Goal: Information Seeking & Learning: Learn about a topic

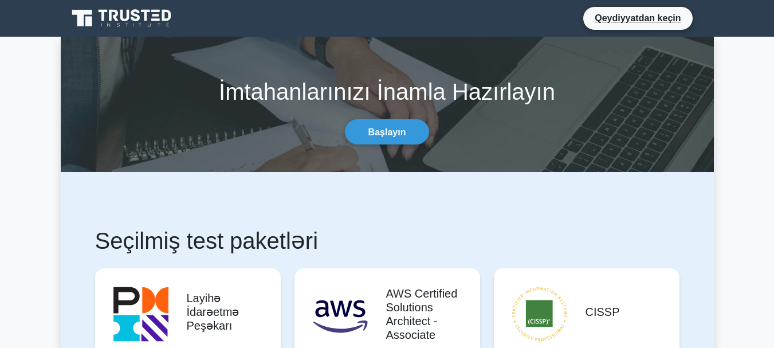
click at [636, 21] on font "Qeydiyyatdan keçin" at bounding box center [638, 18] width 86 height 10
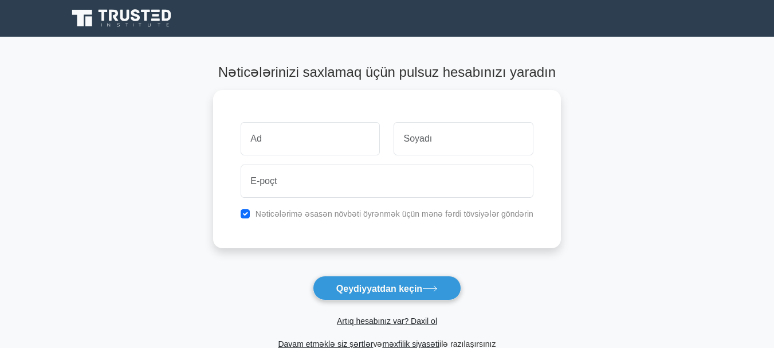
click at [411, 327] on span "Artıq hesabınız var? Daxil ol" at bounding box center [387, 321] width 339 height 14
click at [409, 322] on font "Artıq hesabınız var? Daxil ol" at bounding box center [387, 320] width 100 height 9
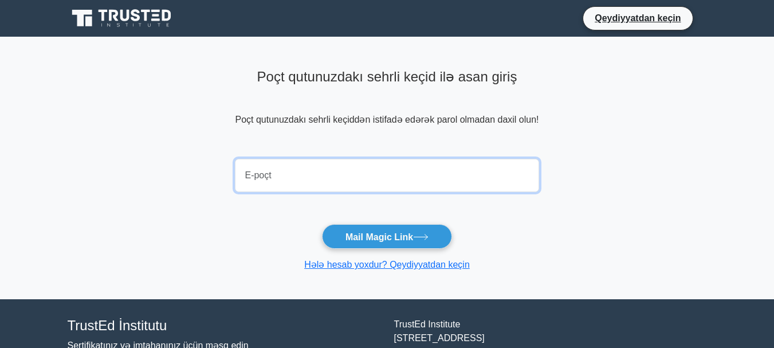
click at [324, 170] on input "email" at bounding box center [387, 175] width 304 height 33
type input "[EMAIL_ADDRESS][DOMAIN_NAME]"
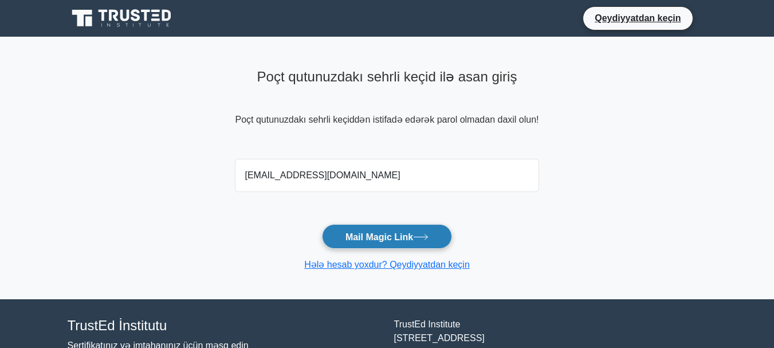
click at [354, 228] on button "Mail Magic Link" at bounding box center [387, 236] width 130 height 25
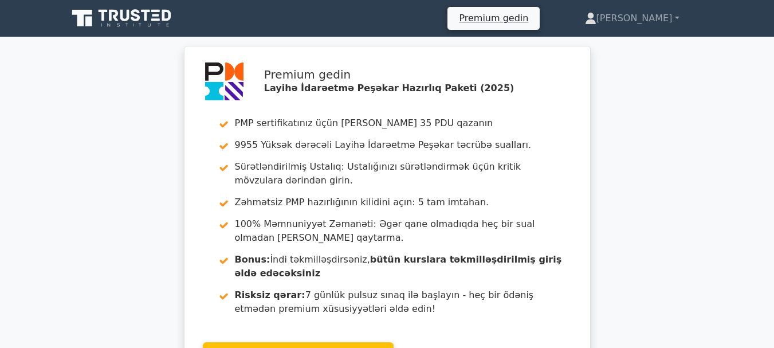
click at [617, 95] on div "Premium gedin Layihə İdarəetmə Peşəkar Hazırlıq Paketi (2025) PMP sertifikatını…" at bounding box center [387, 221] width 774 height 351
click at [672, 19] on font "Nahid" at bounding box center [635, 18] width 76 height 11
click at [674, 14] on link "Nahid" at bounding box center [633, 18] width 150 height 23
click at [653, 14] on font "Nahid" at bounding box center [635, 18] width 76 height 11
click at [157, 17] on icon at bounding box center [123, 18] width 110 height 22
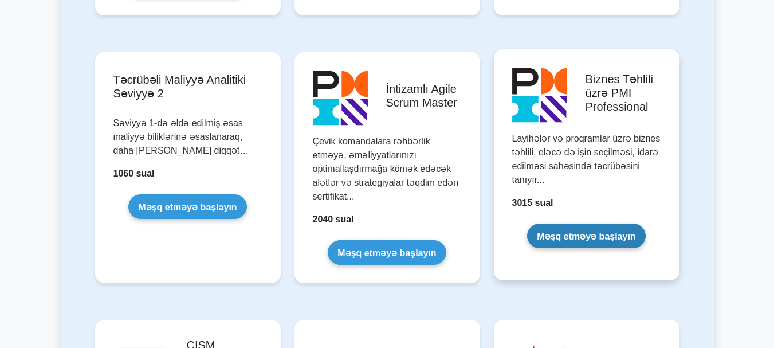
scroll to position [1536, 0]
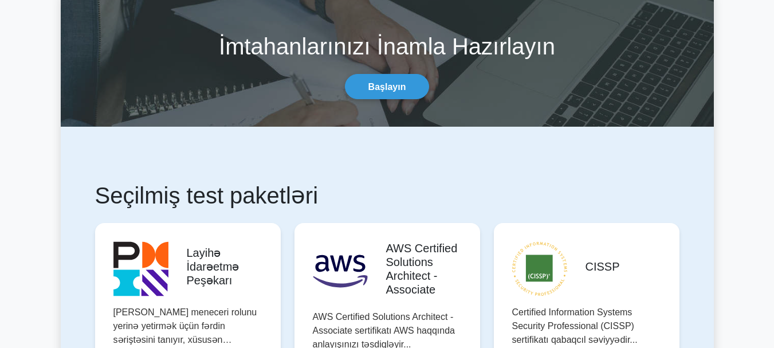
scroll to position [0, 0]
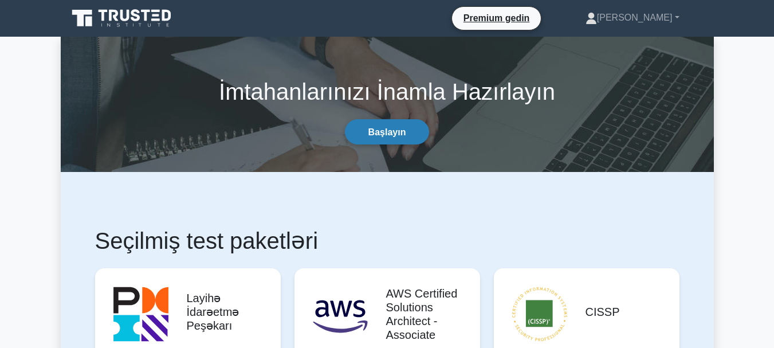
click at [419, 131] on link "Başlayın" at bounding box center [387, 131] width 85 height 25
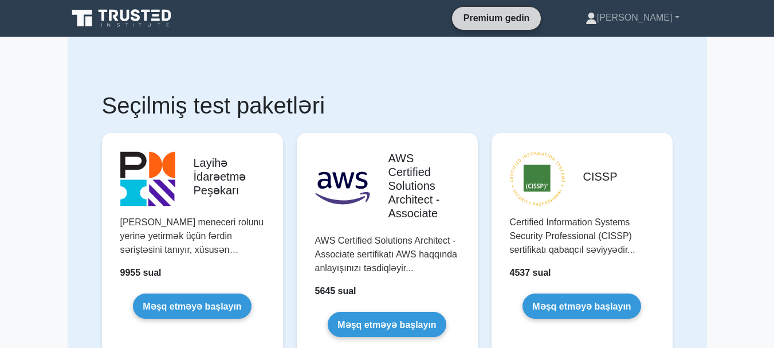
click at [530, 14] on font "Premium gedin" at bounding box center [497, 18] width 66 height 10
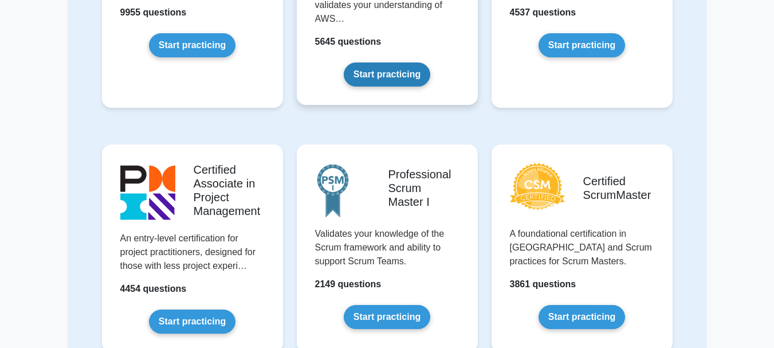
scroll to position [287, 0]
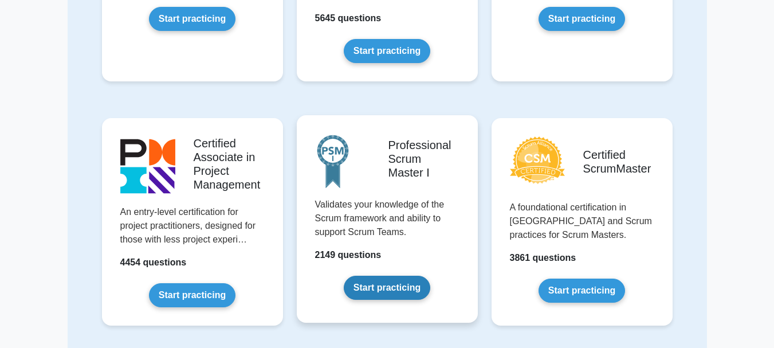
click at [413, 276] on link "Start practicing" at bounding box center [387, 288] width 87 height 24
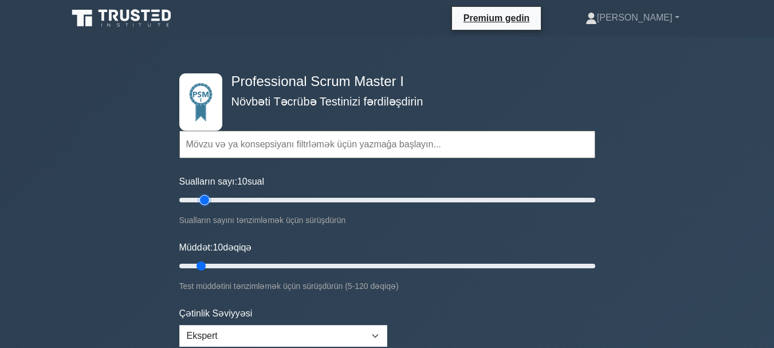
click at [203, 200] on input "Sualların sayı: 10 sual" at bounding box center [387, 200] width 416 height 14
type input "20"
click at [211, 199] on input "Sualların sayı: 15 sual" at bounding box center [387, 200] width 416 height 14
click at [208, 265] on input "Müddət: 10 dəqiqə" at bounding box center [387, 266] width 416 height 14
click at [213, 265] on input "Müddət: 10 dəqiqə" at bounding box center [387, 266] width 416 height 14
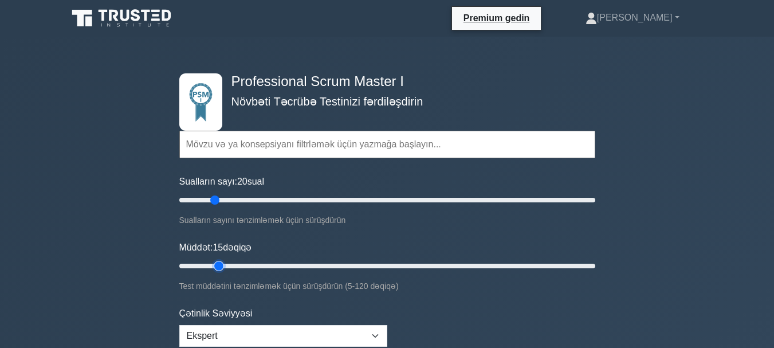
click at [223, 263] on input "Müddət: 15 dəqiqə" at bounding box center [387, 266] width 416 height 14
click at [226, 264] on input "Müddət: 15 dəqiqə" at bounding box center [387, 266] width 416 height 14
click at [229, 265] on input "Müddət: 20 dəqiqə" at bounding box center [387, 266] width 416 height 14
click at [228, 263] on input "Müddət: 20 dəqiqə" at bounding box center [387, 266] width 416 height 14
click at [232, 266] on input "Müddət: 20 dəqiqə" at bounding box center [387, 266] width 416 height 14
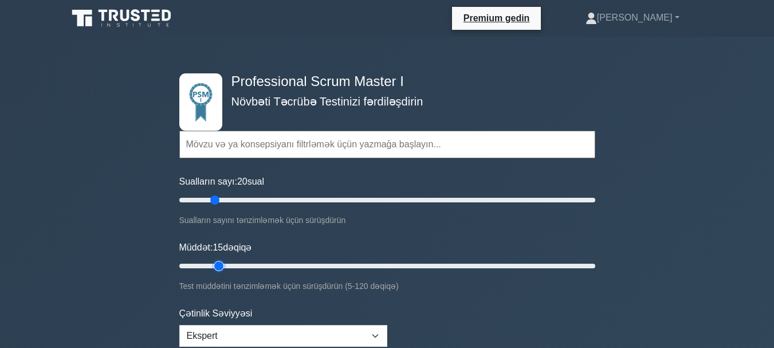
type input "20"
click at [233, 269] on input "Müddət: 20 dəqiqə" at bounding box center [387, 266] width 416 height 14
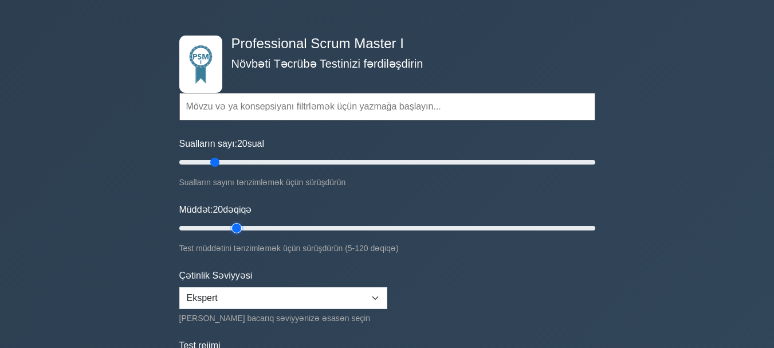
scroll to position [172, 0]
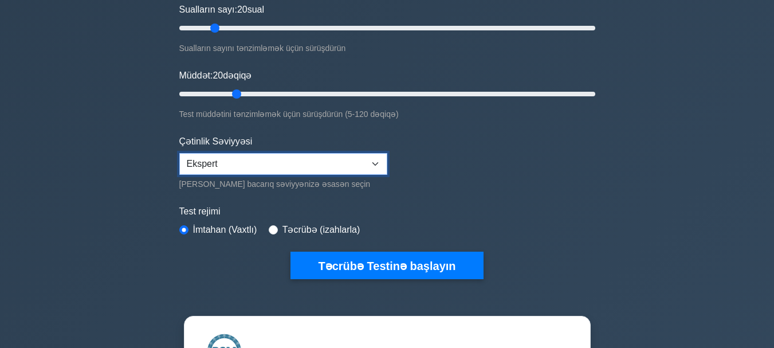
click at [228, 164] on select "Başlanğıc Orta Ekspert" at bounding box center [283, 164] width 208 height 22
select select "intermediate"
click at [179, 153] on select "Başlanğıc Orta Ekspert" at bounding box center [283, 164] width 208 height 22
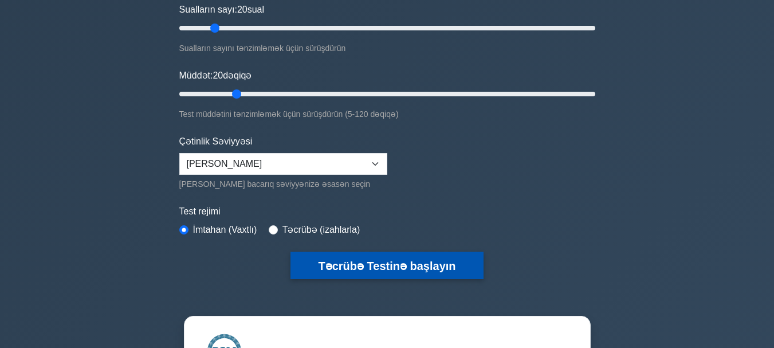
click at [357, 267] on font "Təcrübə Testinə başlayın" at bounding box center [387, 266] width 138 height 13
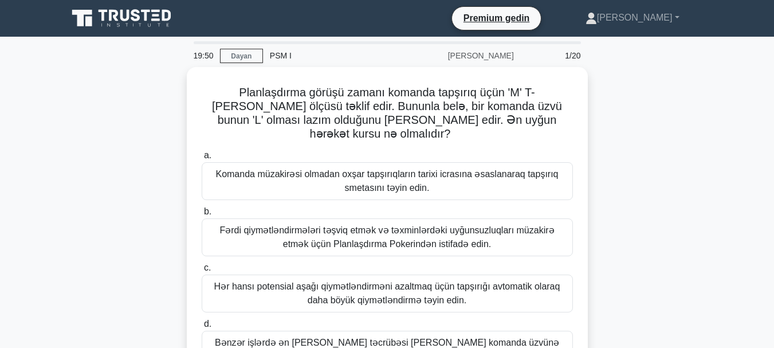
click at [653, 108] on div "Planlaşdırma görüşü zamanı komanda tapşırıq üçün 'M' T-Shirt ölçüsü təklif edir…" at bounding box center [387, 267] width 653 height 400
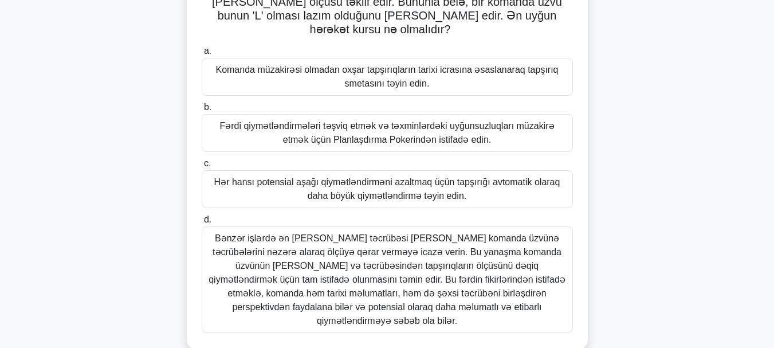
scroll to position [115, 0]
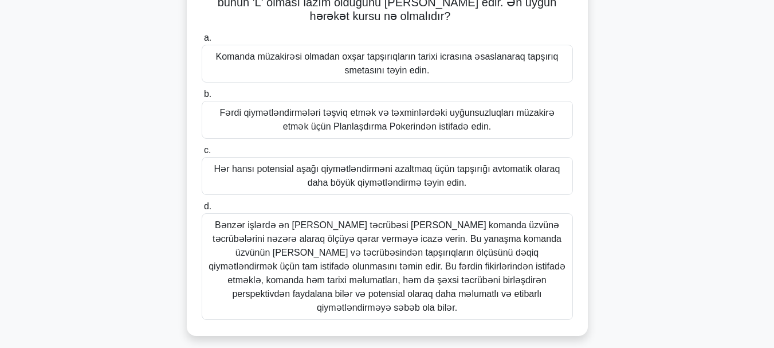
click at [475, 220] on font "Bənzər işlərdə ən çox təcrübəsi olan komanda üzvünə təcrübələrini nəzərə alaraq…" at bounding box center [387, 266] width 357 height 92
click at [202, 210] on input "d. Bənzər işlərdə ən çox təcrübəsi olan komanda üzvünə təcrübələrini nəzərə ala…" at bounding box center [202, 206] width 0 height 7
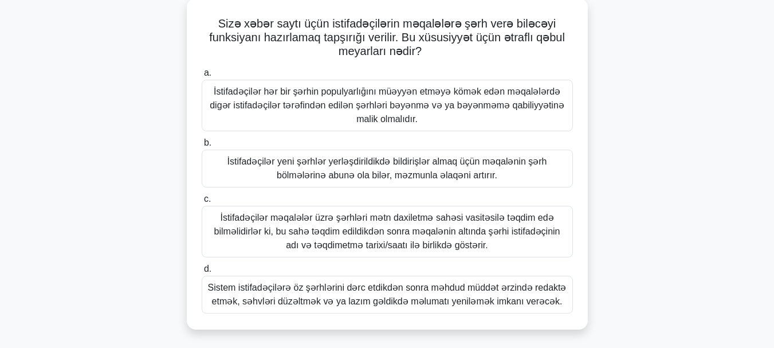
scroll to position [0, 0]
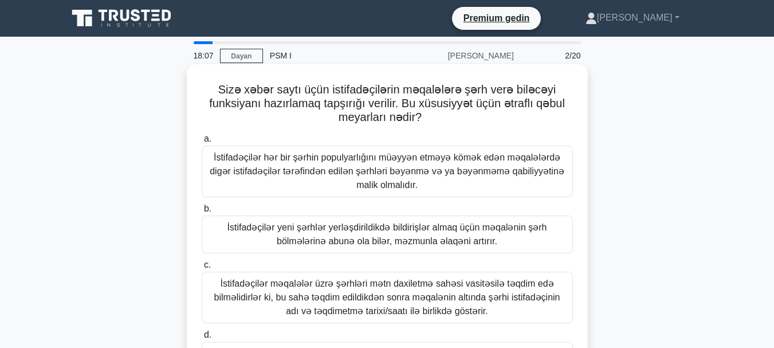
click at [393, 291] on font "İstifadəçilər məqalələr üzrə şərhləri mətn daxiletmə sahəsi vasitəsilə təqdim e…" at bounding box center [387, 297] width 361 height 41
click at [202, 269] on input "c. İstifadəçilər məqalələr üzrə şərhləri mətn daxiletmə sahəsi vasitəsilə təqdi…" at bounding box center [202, 264] width 0 height 7
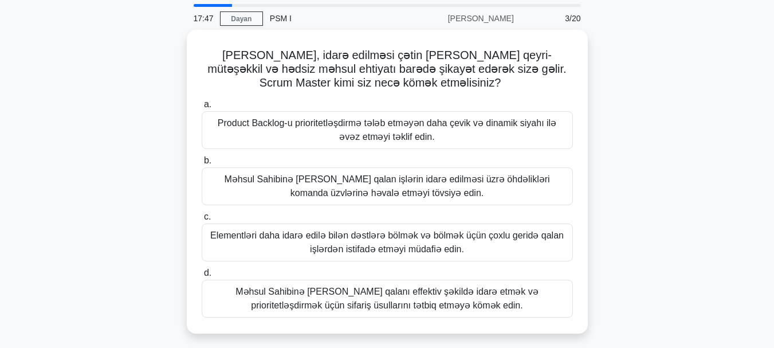
scroll to position [57, 0]
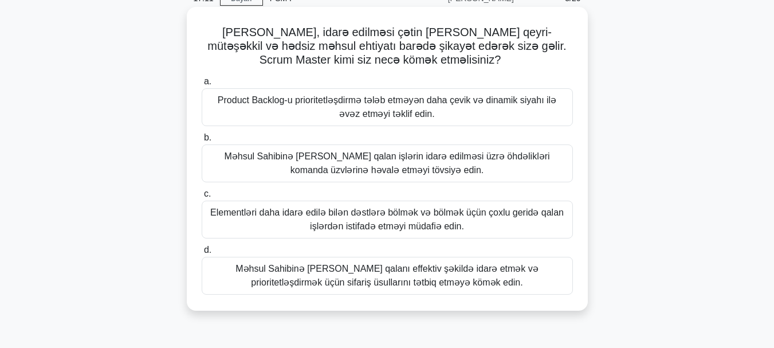
click at [466, 206] on font "Elementləri daha idarə edilə bilən dəstlərə bölmək və bölmək üçün çoxlu geridə …" at bounding box center [387, 220] width 361 height 28
click at [202, 198] on input "c. Elementləri daha idarə edilə bilən dəstlərə bölmək və bölmək üçün çoxlu geri…" at bounding box center [202, 193] width 0 height 7
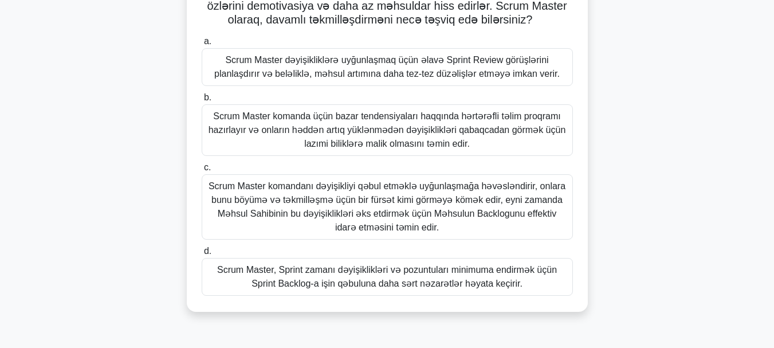
scroll to position [115, 0]
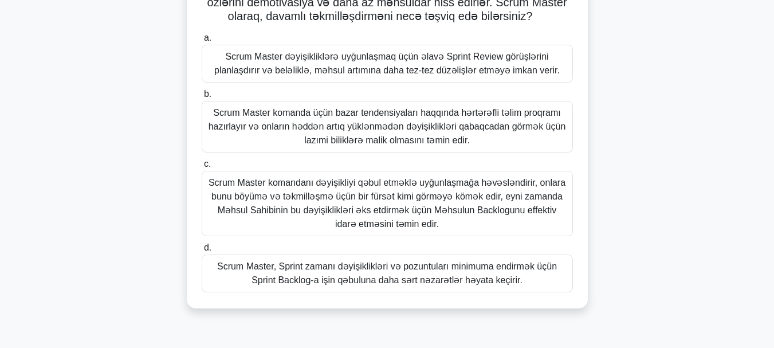
click at [467, 202] on font "Scrum Master komandanı dəyişikliyi qəbul etməklə uyğunlaşmağa həvəsləndirir, on…" at bounding box center [387, 203] width 357 height 51
click at [202, 168] on input "c. Scrum Master komandanı dəyişikliyi qəbul etməklə uyğunlaşmağa həvəsləndirir,…" at bounding box center [202, 163] width 0 height 7
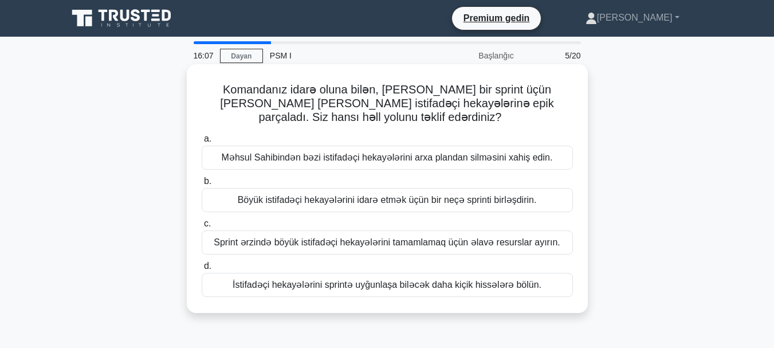
scroll to position [57, 0]
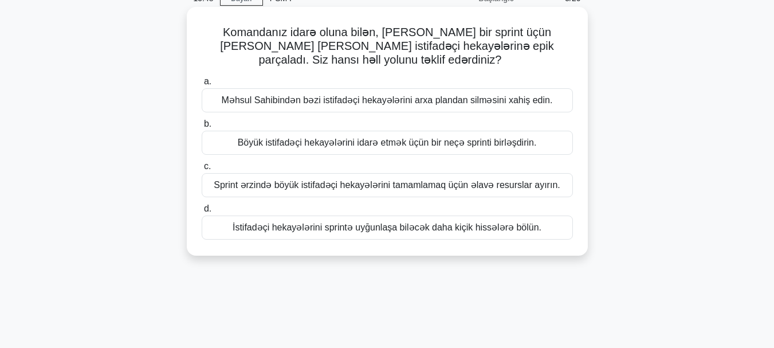
click at [477, 147] on font "Böyük istifadəçi hekayələrini idarə etmək üçün bir neçə sprinti birləşdirin." at bounding box center [387, 143] width 299 height 10
click at [202, 128] on input "b. Böyük istifadəçi hekayələrini idarə etmək üçün bir neçə sprinti birləşdirin." at bounding box center [202, 123] width 0 height 7
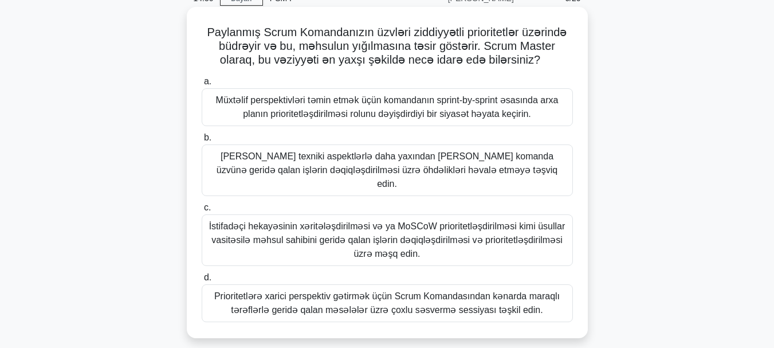
click at [485, 169] on font "Məhsul Sahibini texniki aspektlərlə daha yaxından tanış olan komanda üzvünə ger…" at bounding box center [387, 169] width 341 height 37
click at [202, 142] on input "b. Məhsul Sahibini texniki aspektlərlə daha yaxından tanış olan komanda üzvünə …" at bounding box center [202, 137] width 0 height 7
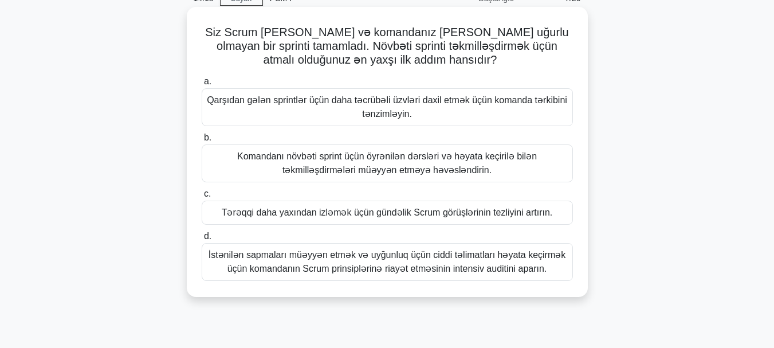
click at [536, 163] on font "Komandanı növbəti sprint üçün öyrənilən dərsləri və həyata keçirilə bilən təkmi…" at bounding box center [387, 164] width 361 height 28
click at [202, 142] on input "b. Komandanı növbəti sprint üçün öyrənilən dərsləri və həyata keçirilə bilən tə…" at bounding box center [202, 137] width 0 height 7
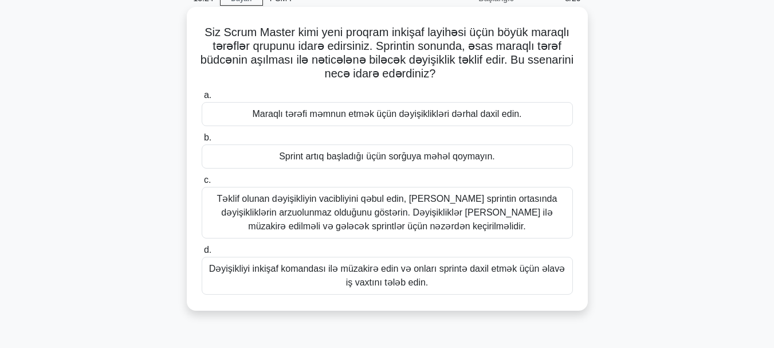
click at [474, 226] on font "Təklif olunan dəyişikliyin vacibliyini qəbul edin, lakin sprintin ortasında dəy…" at bounding box center [387, 212] width 340 height 37
click at [202, 184] on input "c. Təklif olunan dəyişikliyin vacibliyini qəbul edin, lakin sprintin ortasında …" at bounding box center [202, 180] width 0 height 7
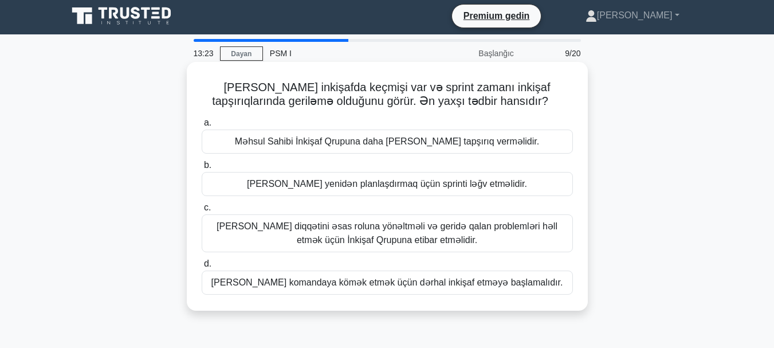
scroll to position [0, 0]
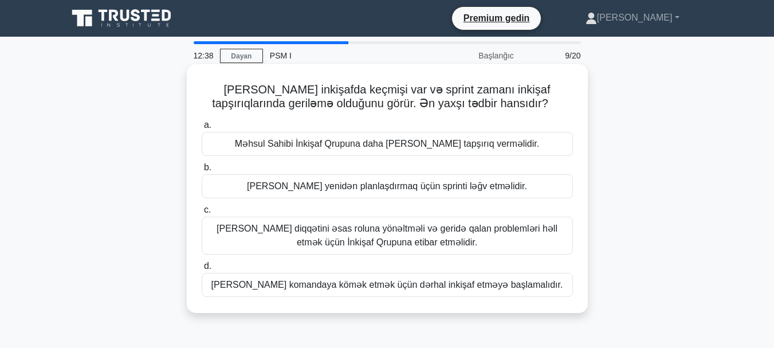
click at [484, 233] on font "Məhsul Sahibi diqqətini əsas roluna yönəltməli və geridə qalan problemləri həll…" at bounding box center [387, 235] width 341 height 23
click at [202, 214] on input "c. Məhsul Sahibi diqqətini əsas roluna yönəltməli və geridə qalan problemləri h…" at bounding box center [202, 209] width 0 height 7
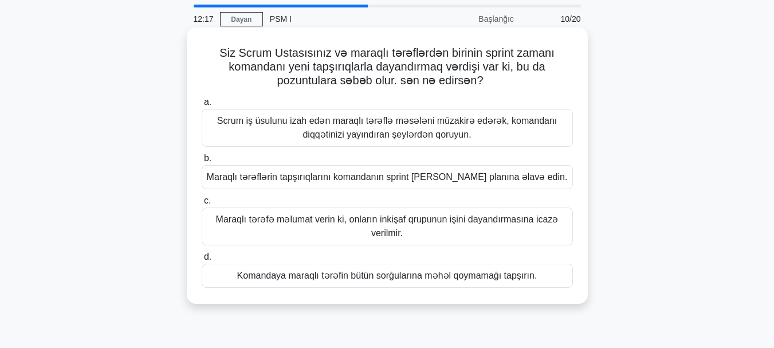
scroll to position [57, 0]
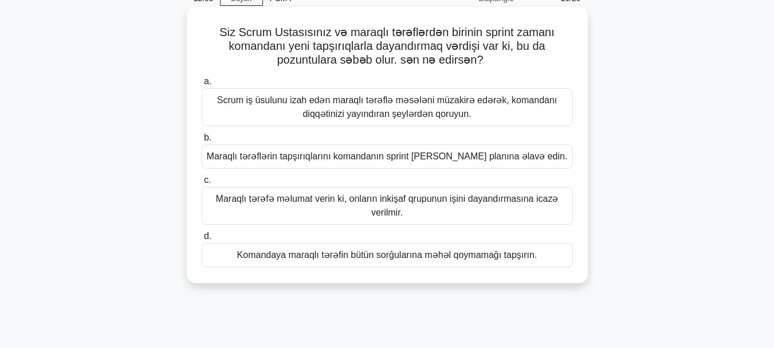
click at [495, 116] on font "Scrum iş üsulunu izah edən maraqlı tərəflə məsələni müzakirə edərək, komandanı …" at bounding box center [387, 107] width 361 height 28
click at [202, 85] on input "a. Scrum iş üsulunu izah edən maraqlı tərəflə məsələni müzakirə edərək, komanda…" at bounding box center [202, 81] width 0 height 7
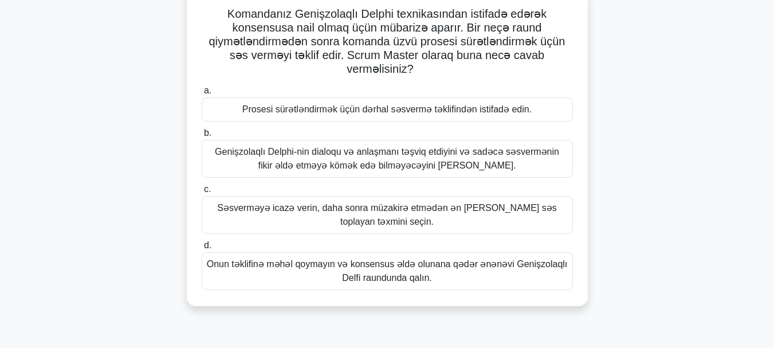
scroll to position [115, 0]
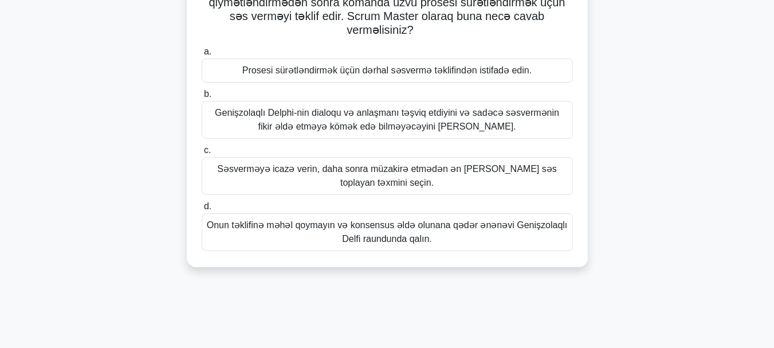
click at [495, 121] on font "Genişzolaqlı Delphi-nin dialoqu və anlaşmanı təşviq etdiyini və sadəcə səsvermə…" at bounding box center [387, 120] width 361 height 28
click at [202, 98] on input "b. Genişzolaqlı Delphi-nin dialoqu və anlaşmanı təşviq etdiyini və sadəcə səsve…" at bounding box center [202, 94] width 0 height 7
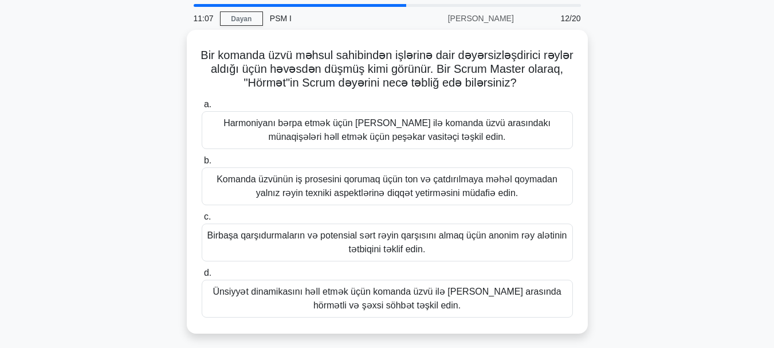
scroll to position [57, 0]
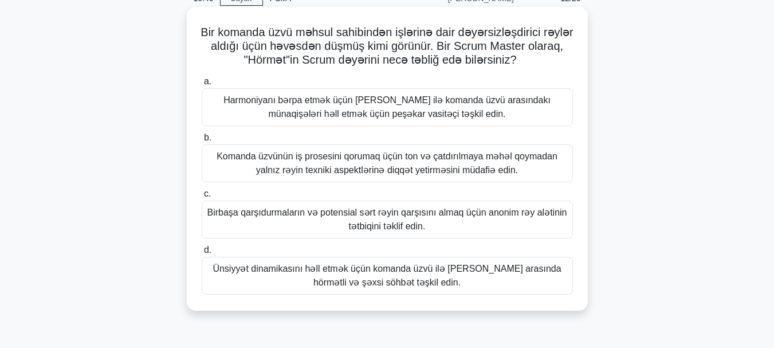
click at [475, 271] on font "Ünsiyyət dinamikasını həll etmək üçün komanda üzvü ilə Məhsul Sahibi arasında h…" at bounding box center [387, 275] width 348 height 23
click at [202, 254] on input "d. Ünsiyyət dinamikasını həll etmək üçün komanda üzvü ilə Məhsul Sahibi arasınd…" at bounding box center [202, 249] width 0 height 7
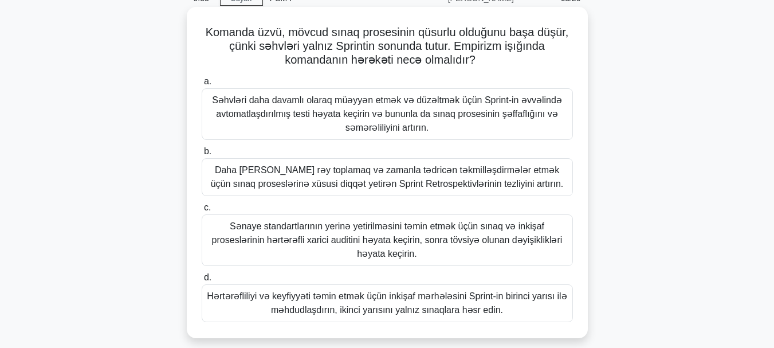
click at [469, 120] on font "Səhvləri daha davamlı olaraq müəyyən etmək və düzəltmək üçün Sprint-in əvvəlind…" at bounding box center [387, 113] width 350 height 37
click at [202, 85] on input "a. Səhvləri daha davamlı olaraq müəyyən etmək və düzəltmək üçün Sprint-in əvvəl…" at bounding box center [202, 81] width 0 height 7
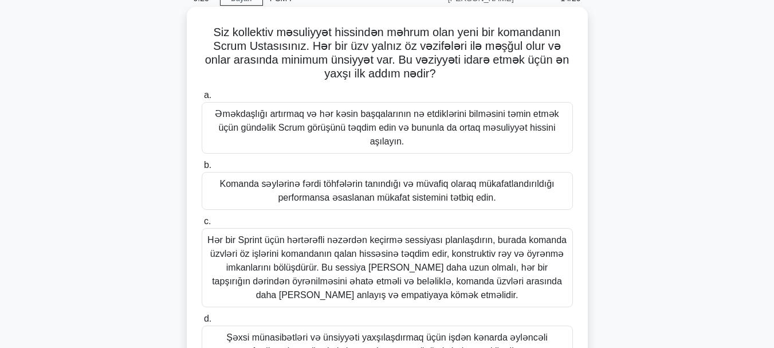
drag, startPoint x: 474, startPoint y: 128, endPoint x: 456, endPoint y: 92, distance: 40.8
click at [456, 92] on label "a. Əməkdaşlığı artırmaq və hər kəsin başqalarının nə etdiklərini bilməsini təmi…" at bounding box center [387, 120] width 371 height 65
click at [202, 92] on input "a. Əməkdaşlığı artırmaq və hər kəsin başqalarının nə etdiklərini bilməsini təmi…" at bounding box center [202, 95] width 0 height 7
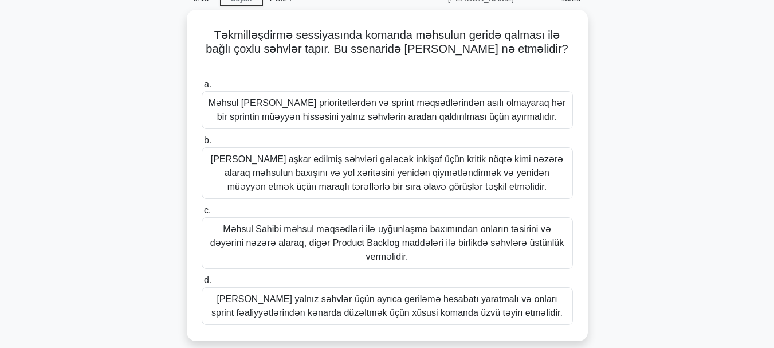
scroll to position [0, 0]
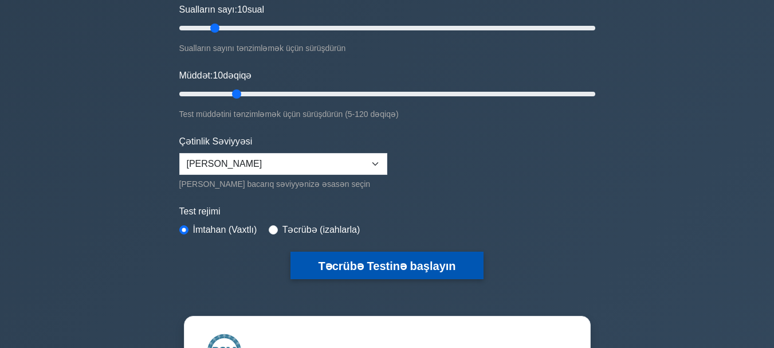
click at [390, 268] on font "Təcrübə Testinə başlayın" at bounding box center [387, 266] width 138 height 13
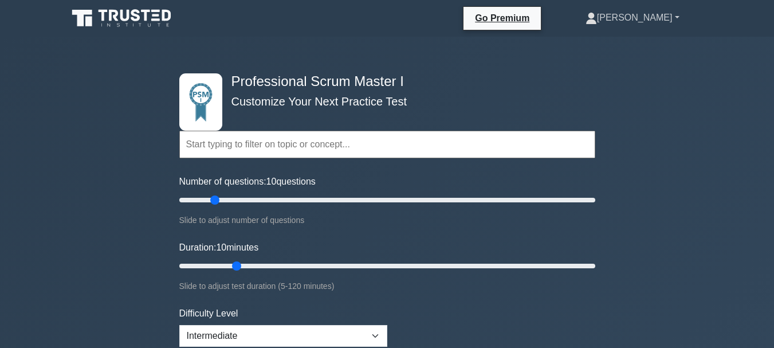
click at [652, 18] on link "[PERSON_NAME]" at bounding box center [632, 17] width 149 height 23
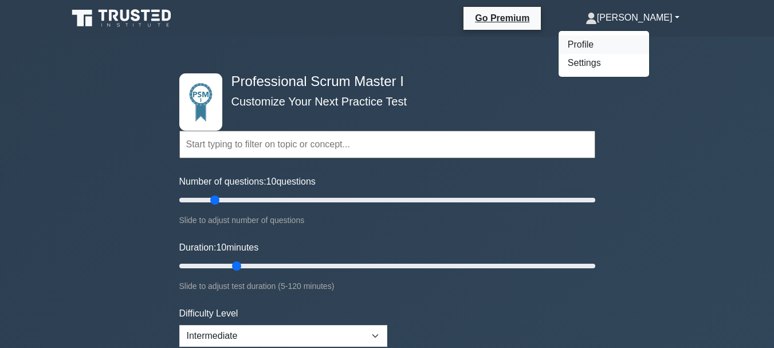
click at [628, 44] on link "Profile" at bounding box center [604, 45] width 91 height 18
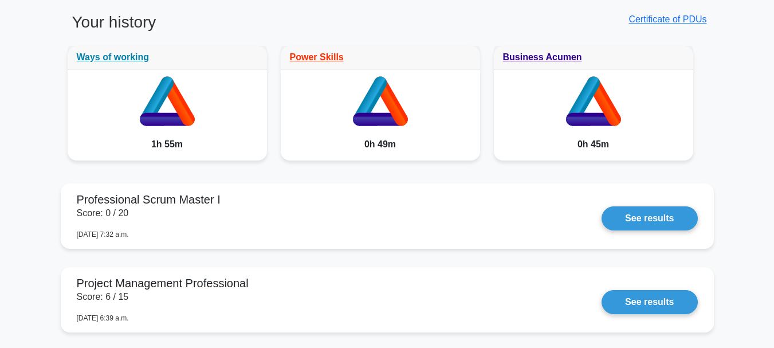
scroll to position [974, 0]
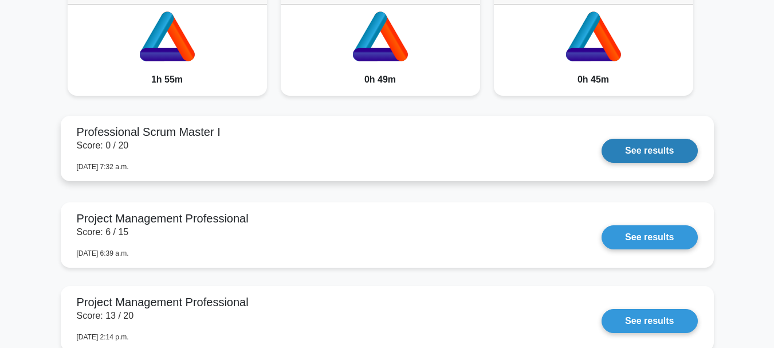
click at [629, 149] on link "See results" at bounding box center [650, 151] width 96 height 24
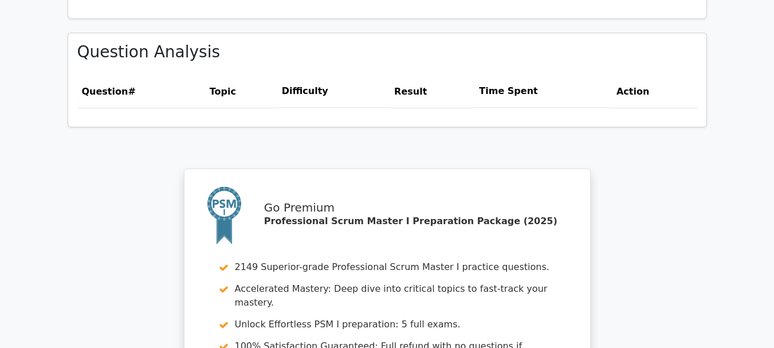
scroll to position [1032, 0]
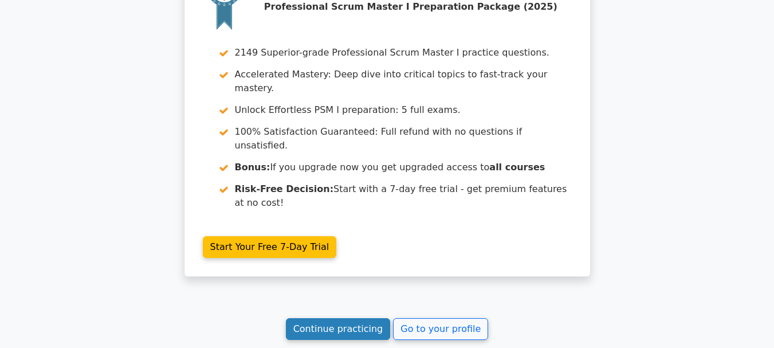
click at [371, 318] on link "Continue practicing" at bounding box center [338, 329] width 105 height 22
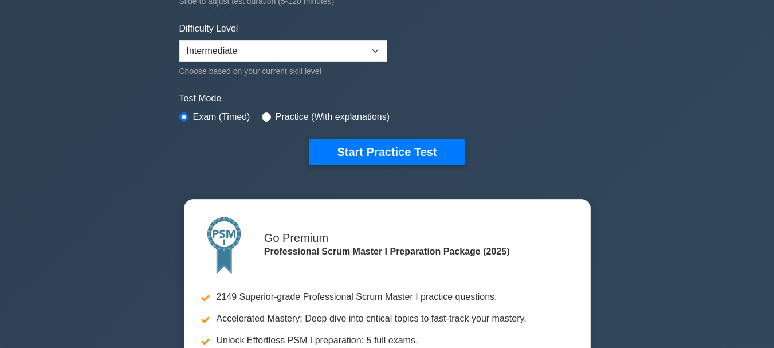
scroll to position [287, 0]
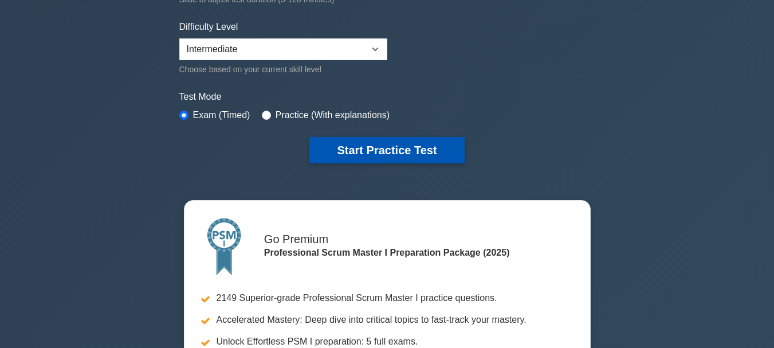
click at [432, 156] on button "Start Practice Test" at bounding box center [387, 150] width 155 height 26
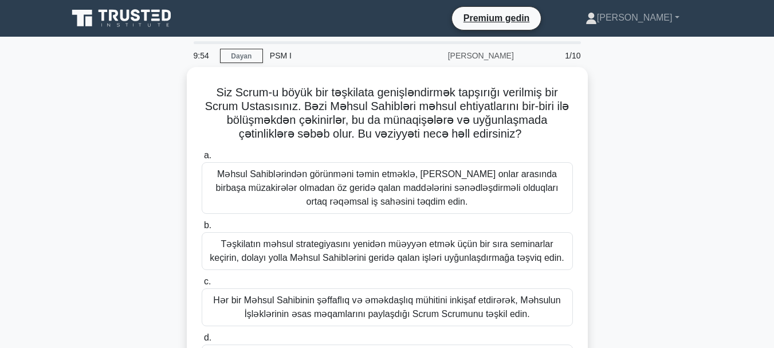
click at [638, 154] on div "Siz Scrum-u böyük bir təşkilata genişləndirmək tapşırığı verilmiş bir Scrum Ust…" at bounding box center [387, 253] width 653 height 373
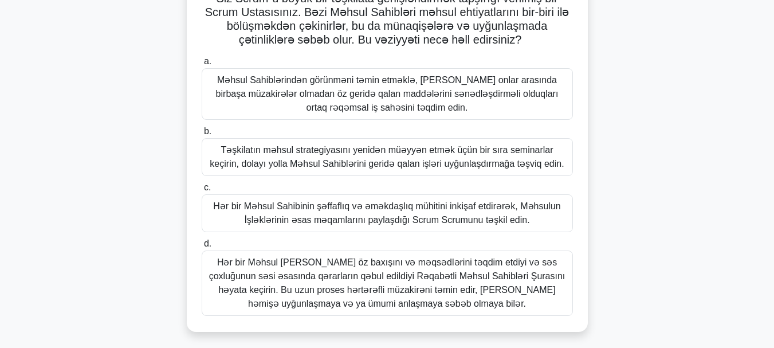
scroll to position [115, 0]
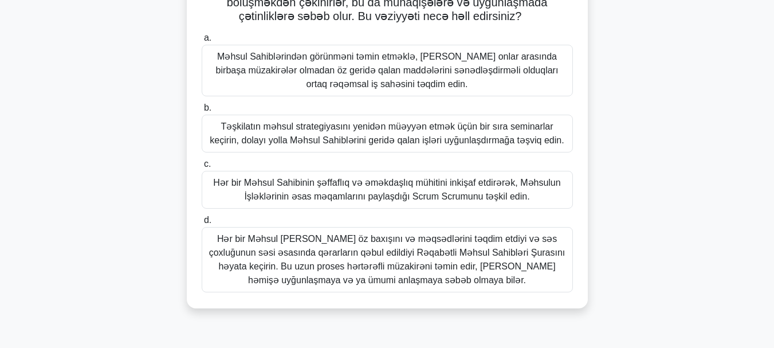
click at [431, 247] on font "Hər bir Məhsul [PERSON_NAME] öz baxışını və məqsədlərini təqdim etdiyi və səs ç…" at bounding box center [387, 259] width 357 height 51
click at [202, 224] on input "d. Hər bir Məhsul [PERSON_NAME] öz baxışını və məqsədlərini təqdim etdiyi və sə…" at bounding box center [202, 220] width 0 height 7
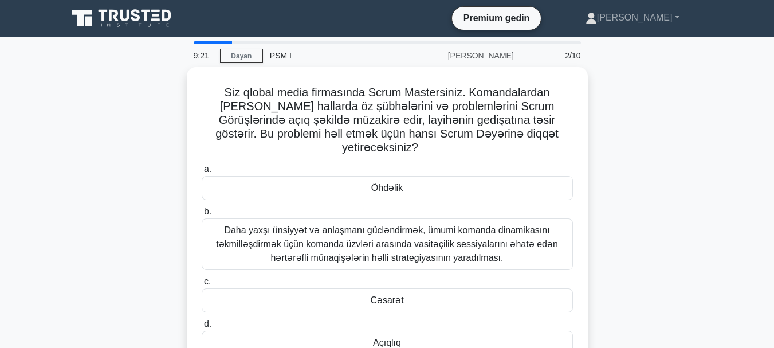
scroll to position [57, 0]
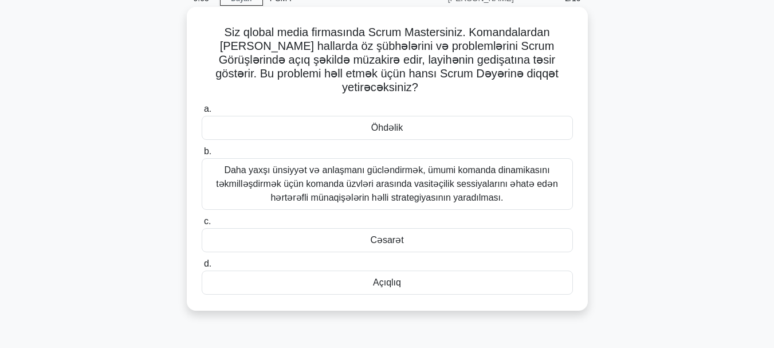
click at [421, 119] on div "Öhdəlik" at bounding box center [387, 128] width 371 height 24
click at [202, 113] on input "a. Öhdəlik" at bounding box center [202, 108] width 0 height 7
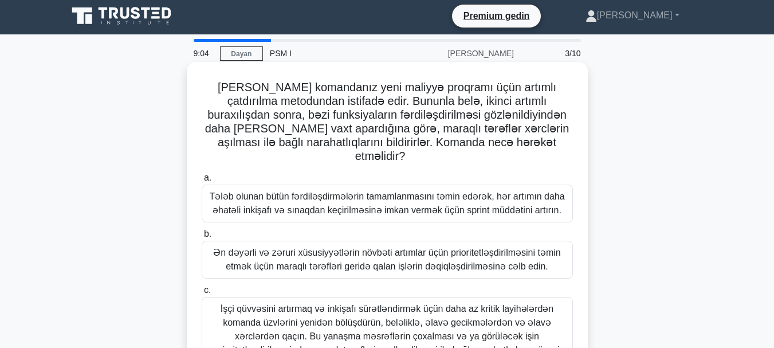
scroll to position [0, 0]
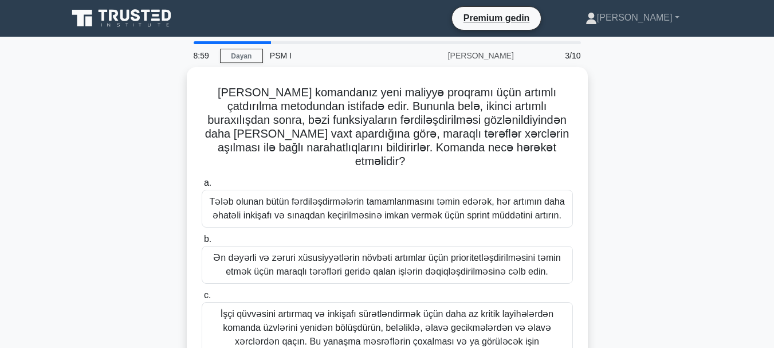
click at [674, 106] on div "[PERSON_NAME] komandanız yeni maliyyə proqramı üçün artımlı çatdırılma metodund…" at bounding box center [387, 267] width 653 height 400
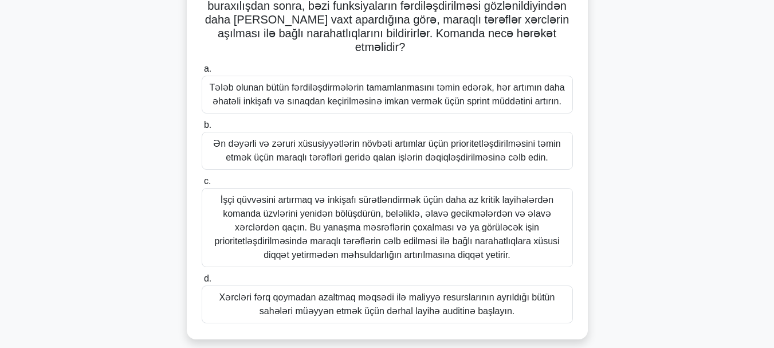
scroll to position [115, 0]
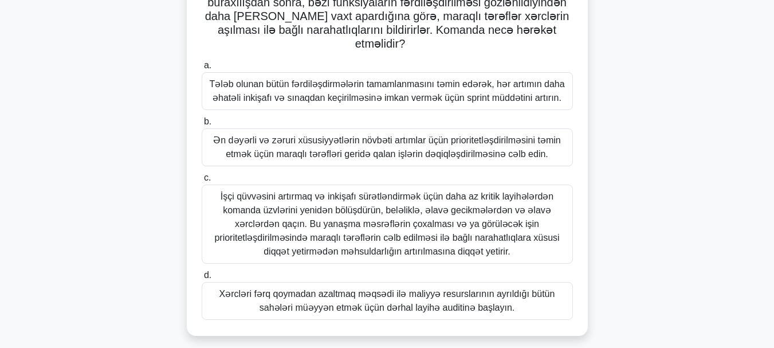
click at [517, 220] on font "İşçi qüvvəsini artırmaq və inkişafı sürətləndirmək üçün daha az kritik layihələ…" at bounding box center [386, 223] width 345 height 65
click at [202, 182] on input "c. İşçi qüvvəsini artırmaq və inkişafı sürətləndirmək üçün daha az kritik layih…" at bounding box center [202, 177] width 0 height 7
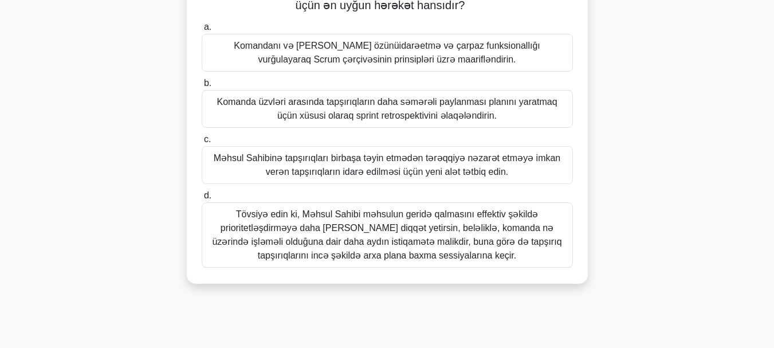
drag, startPoint x: 621, startPoint y: 216, endPoint x: 684, endPoint y: 173, distance: 76.0
click at [684, 173] on div "Scrum Master komandanın özünü təşkil etmədiyini və Məhsul Sahibinin komanda üzv…" at bounding box center [387, 124] width 653 height 345
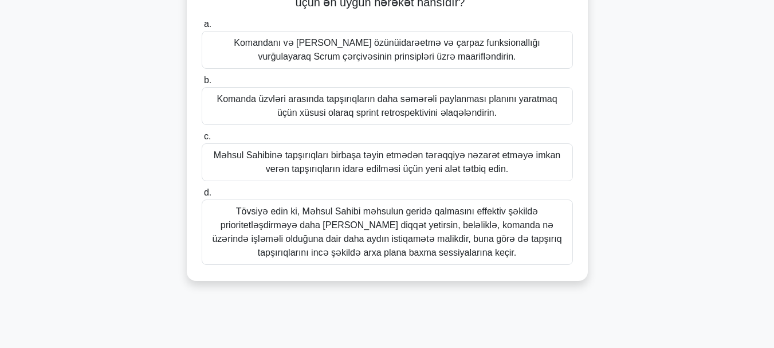
click at [458, 170] on font "Məhsul Sahibinə tapşırıqları birbaşa təyin etmədən tərəqqiyə nəzarət etməyə imk…" at bounding box center [387, 161] width 347 height 23
click at [202, 140] on input "c. Məhsul Sahibinə tapşırıqları birbaşa təyin etmədən tərəqqiyə nəzarət etməyə …" at bounding box center [202, 136] width 0 height 7
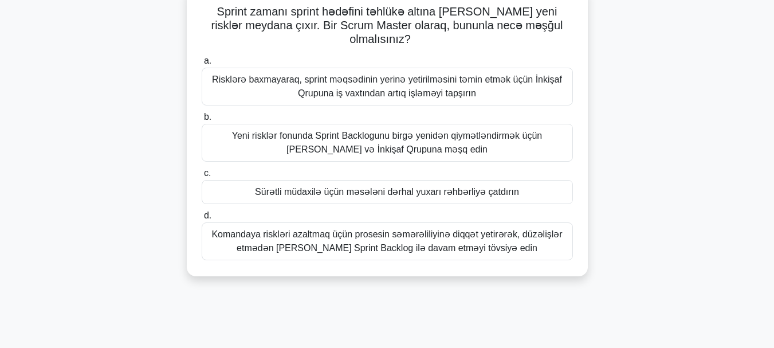
scroll to position [57, 0]
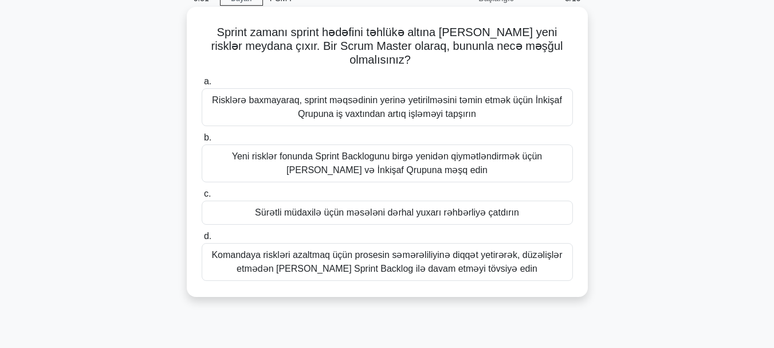
click at [516, 152] on font "Yeni risklər fonunda Sprint Backlogunu birgə yenidən qiymətləndirmək üçün [PERS…" at bounding box center [387, 164] width 361 height 28
click at [202, 142] on input "b. Yeni risklər fonunda Sprint Backlogunu birgə yenidən qiymətləndirmək üçün [P…" at bounding box center [202, 137] width 0 height 7
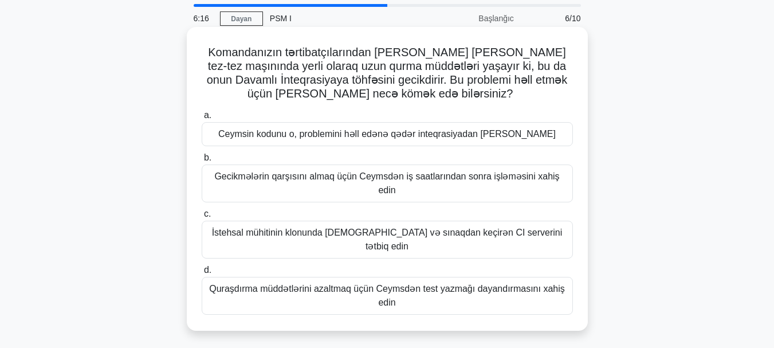
scroll to position [115, 0]
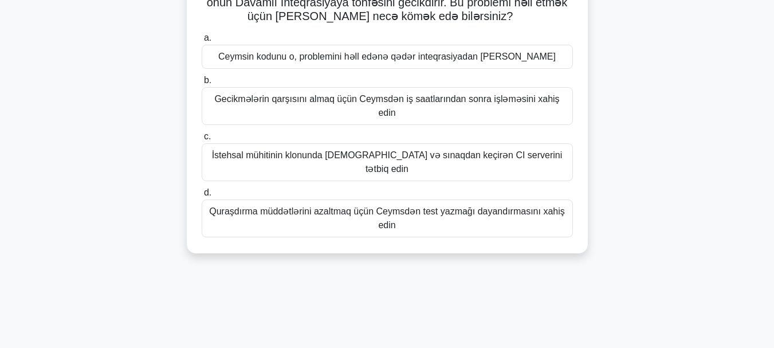
click at [475, 205] on font "Quraşdırma müddətlərini azaltmaq üçün Ceymsdən test yazmağı dayandırmasını xahi…" at bounding box center [387, 219] width 361 height 28
click at [202, 197] on input "d. Quraşdırma müddətlərini azaltmaq üçün Ceymsdən test yazmağı dayandırmasını x…" at bounding box center [202, 192] width 0 height 7
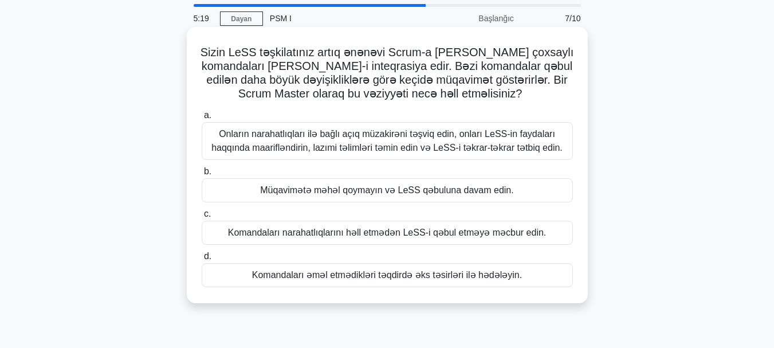
scroll to position [57, 0]
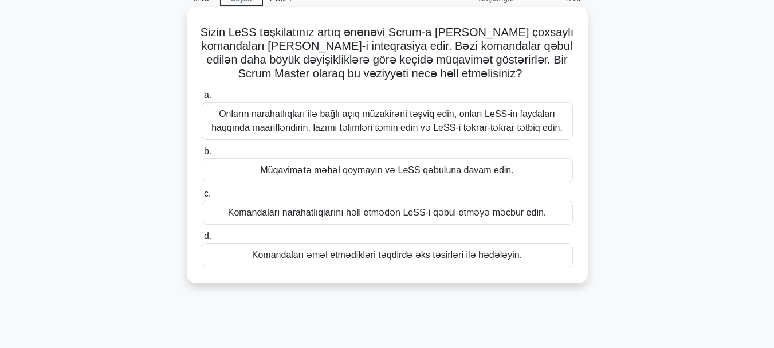
click at [477, 127] on font "Onların narahatlıqları ilə bağlı açıq müzakirəni təşviq edin, onları LeSS-in fa…" at bounding box center [386, 120] width 351 height 23
click at [202, 99] on input "a. Onların narahatlıqları ilə bağlı açıq müzakirəni təşviq edin, onları LeSS-in…" at bounding box center [202, 95] width 0 height 7
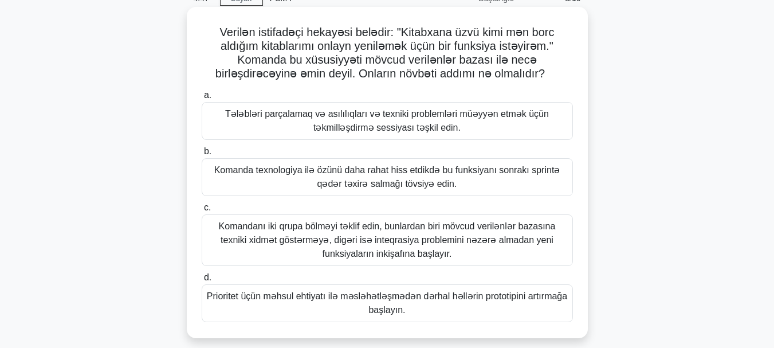
click at [526, 239] on font "Komandanı iki qrupa bölməyi təklif edin, bunlardan biri mövcud verilənlər bazas…" at bounding box center [387, 239] width 337 height 37
click at [202, 211] on input "c. Komandanı iki qrupa bölməyi təklif edin, bunlardan biri mövcud verilənlər ba…" at bounding box center [202, 207] width 0 height 7
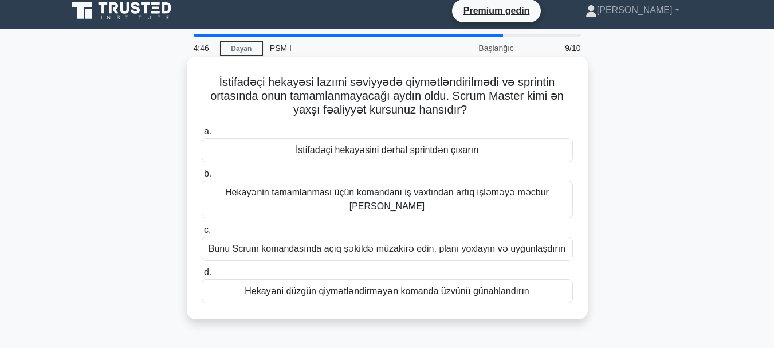
scroll to position [0, 0]
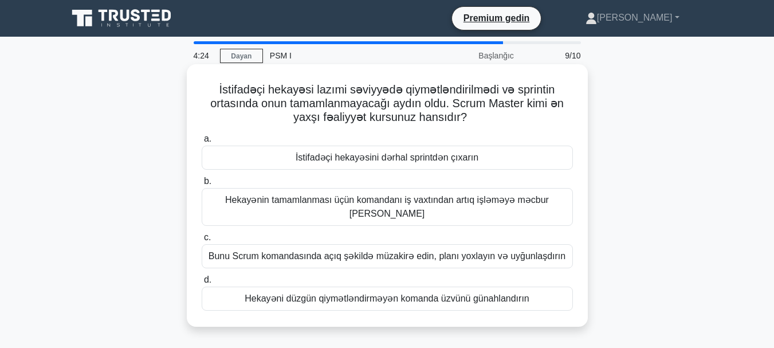
click at [545, 251] on font "Bunu Scrum komandasında açıq şəkildə müzakirə edin, planı yoxlayın və uyğunlaşd…" at bounding box center [387, 256] width 357 height 10
click at [202, 240] on input "c. Bunu Scrum komandasında açıq şəkildə müzakirə edin, planı yoxlayın və uyğunl…" at bounding box center [202, 237] width 0 height 7
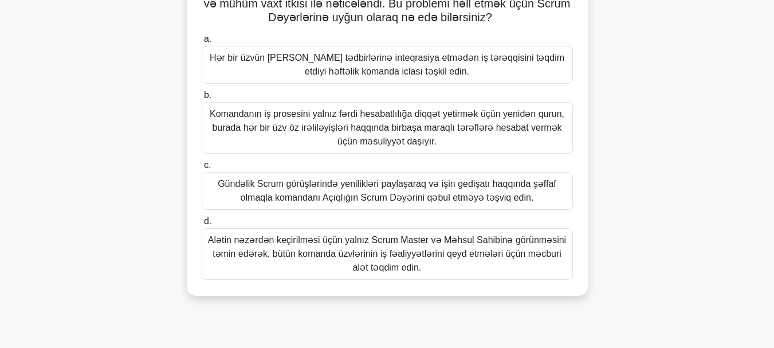
scroll to position [115, 0]
click at [538, 199] on font "Gündəlik Scrum görüşlərində yenilikləri paylaşaraq və işin gedişatı haqqında şə…" at bounding box center [387, 190] width 361 height 28
click at [202, 168] on input "c. Gündəlik Scrum görüşlərində yenilikləri paylaşaraq və işin gedişatı haqqında…" at bounding box center [202, 163] width 0 height 7
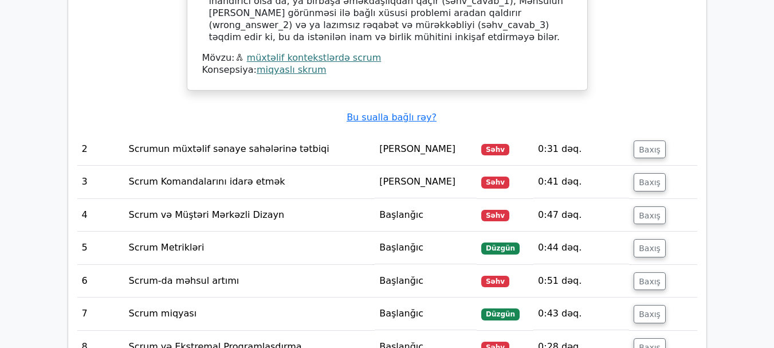
scroll to position [1605, 0]
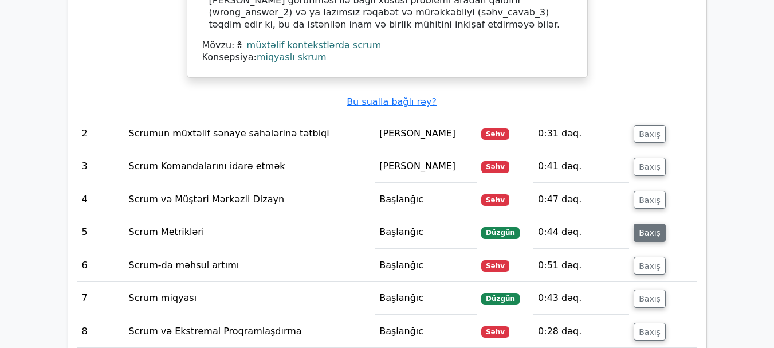
click at [642, 228] on font "Baxış" at bounding box center [650, 232] width 22 height 9
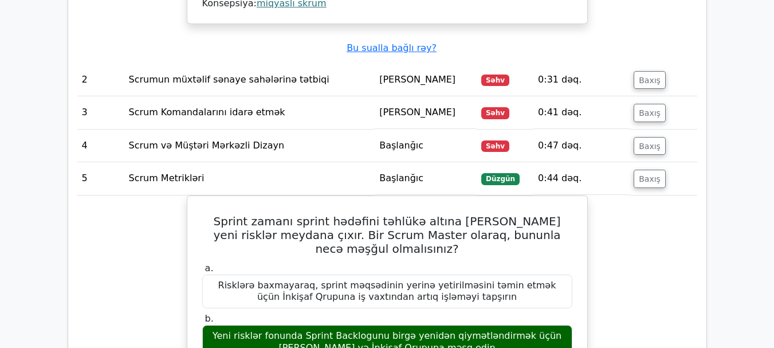
scroll to position [1719, 0]
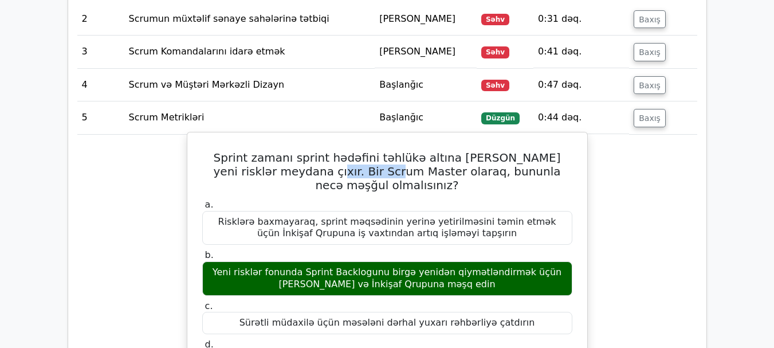
drag, startPoint x: 267, startPoint y: 113, endPoint x: 335, endPoint y: 112, distance: 67.6
click at [335, 151] on font "Sprint zamanı sprint hədəfini təhlükə altına [PERSON_NAME] yeni risklər meydana…" at bounding box center [387, 171] width 347 height 41
copy font "Scrum Master"
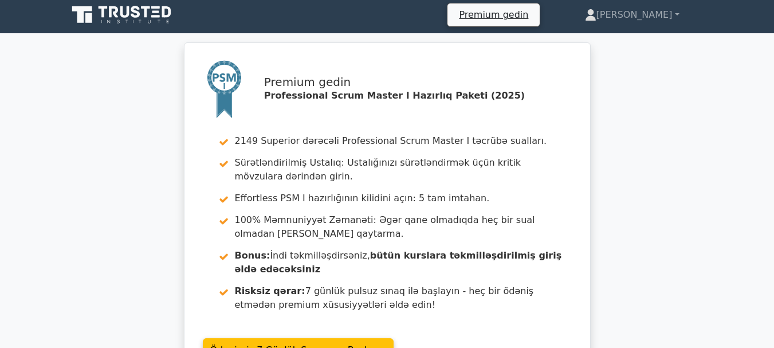
scroll to position [0, 0]
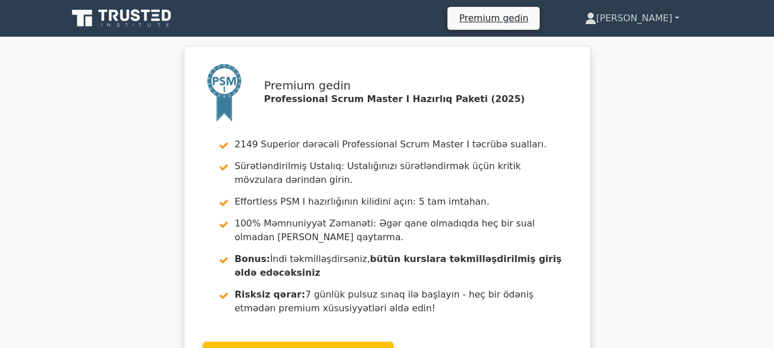
click at [648, 17] on font "[PERSON_NAME]" at bounding box center [635, 18] width 76 height 11
click at [672, 15] on font "[PERSON_NAME]" at bounding box center [635, 18] width 76 height 11
click at [677, 15] on link "[PERSON_NAME]" at bounding box center [633, 18] width 150 height 23
click at [664, 18] on font "[PERSON_NAME]" at bounding box center [635, 18] width 76 height 11
click at [652, 18] on font "[PERSON_NAME]" at bounding box center [635, 18] width 76 height 11
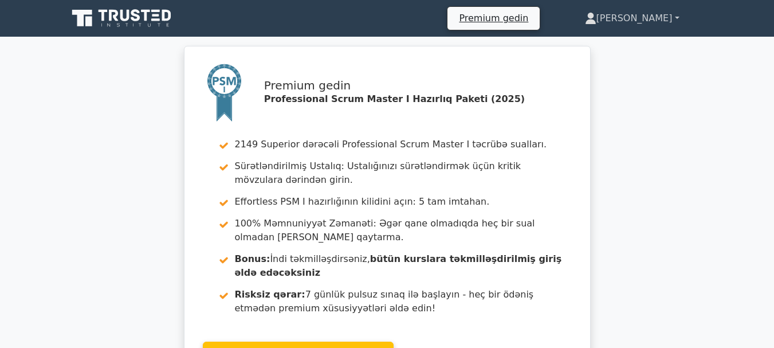
click at [597, 14] on icon at bounding box center [590, 18] width 11 height 11
click at [594, 18] on icon at bounding box center [590, 16] width 6 height 6
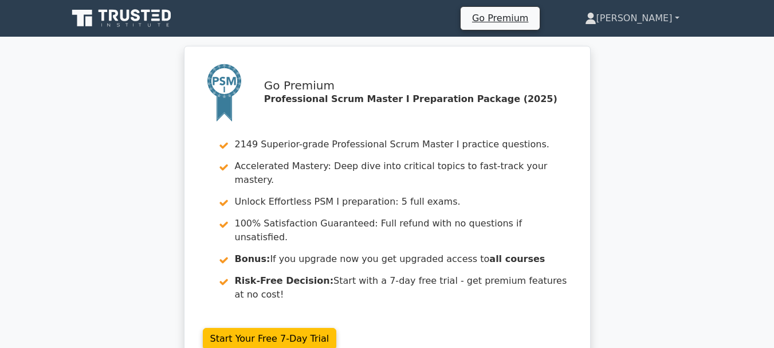
click at [655, 17] on link "[PERSON_NAME]" at bounding box center [633, 18] width 150 height 23
click at [679, 17] on link "[PERSON_NAME]" at bounding box center [633, 18] width 150 height 23
click at [597, 21] on icon at bounding box center [590, 18] width 11 height 11
click at [644, 16] on link "[PERSON_NAME]" at bounding box center [633, 18] width 150 height 23
click at [655, 17] on link "[PERSON_NAME]" at bounding box center [633, 18] width 150 height 23
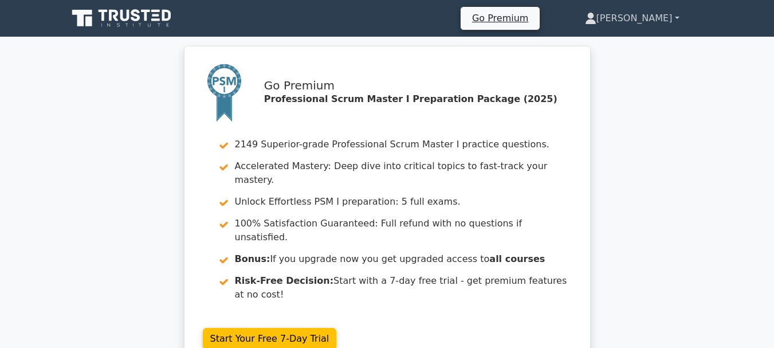
click at [655, 17] on link "[PERSON_NAME]" at bounding box center [633, 18] width 150 height 23
click at [681, 17] on link "[PERSON_NAME]" at bounding box center [633, 18] width 150 height 23
click at [677, 15] on link "[PERSON_NAME]" at bounding box center [633, 18] width 150 height 23
click at [122, 20] on icon at bounding box center [124, 15] width 9 height 11
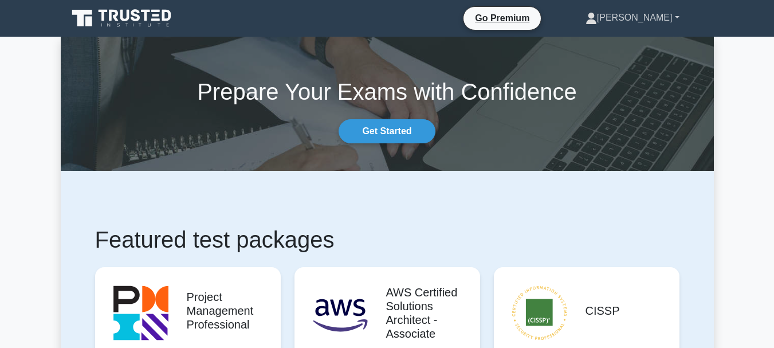
click at [653, 16] on link "[PERSON_NAME]" at bounding box center [632, 17] width 149 height 23
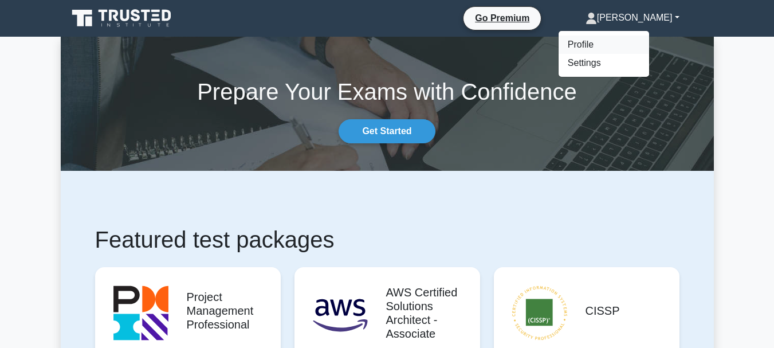
click at [628, 44] on link "Profile" at bounding box center [604, 45] width 91 height 18
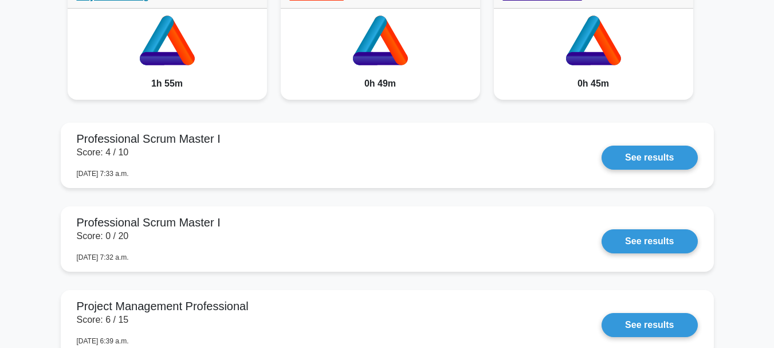
scroll to position [974, 0]
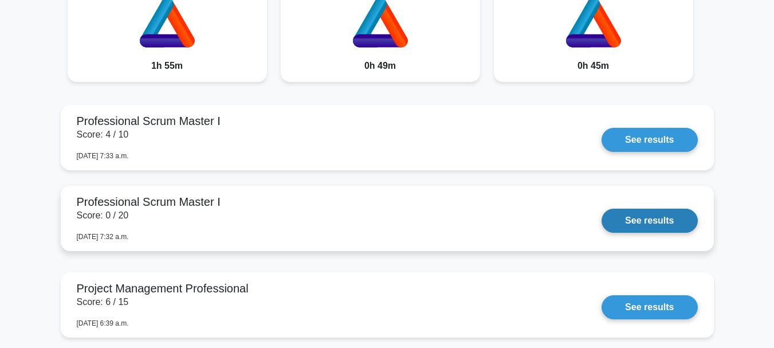
click at [602, 211] on link "See results" at bounding box center [650, 221] width 96 height 24
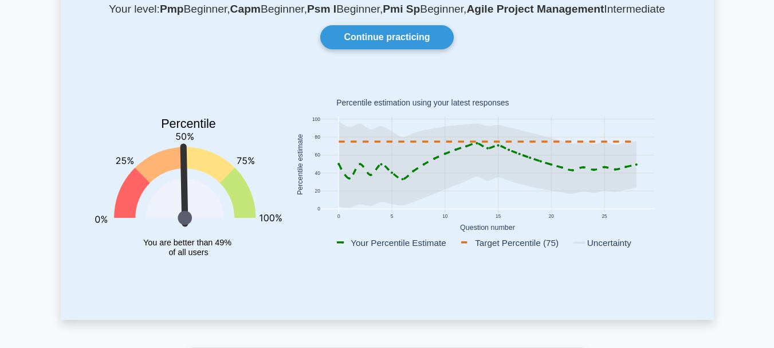
scroll to position [57, 0]
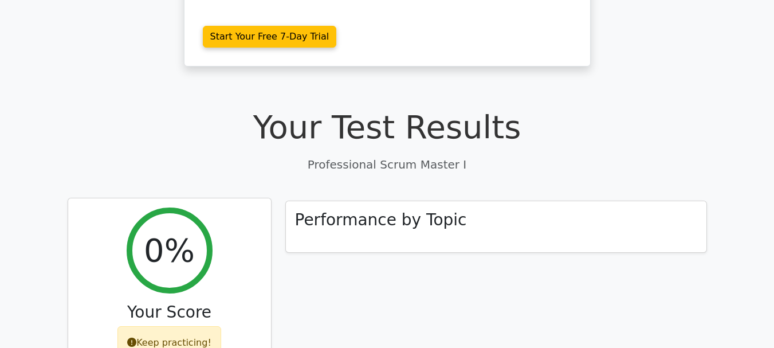
scroll to position [301, 0]
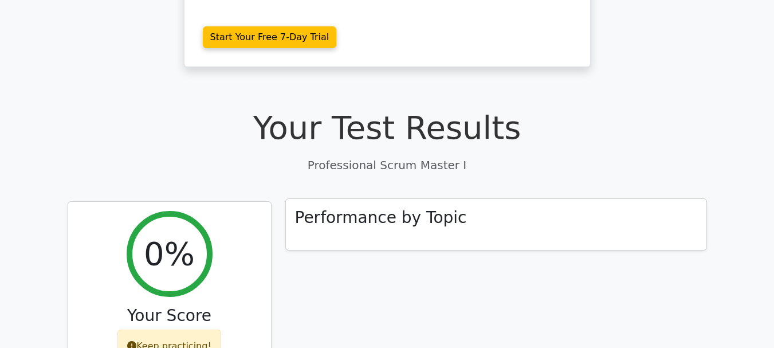
click at [332, 199] on div "Performance by Topic" at bounding box center [496, 225] width 421 height 52
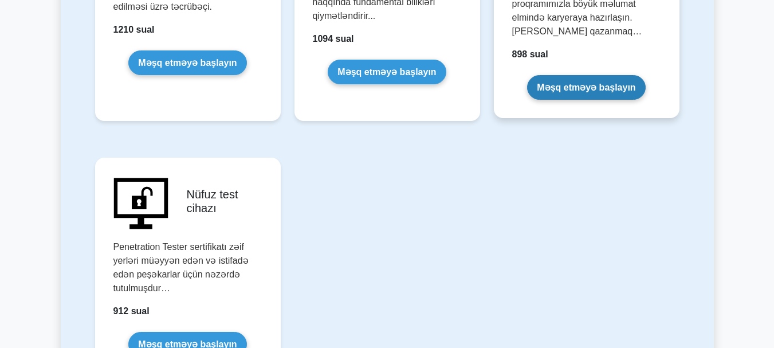
scroll to position [2637, 0]
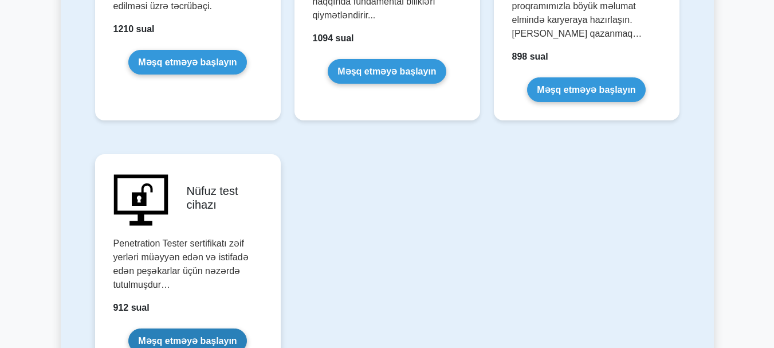
click at [189, 328] on link "Məşq etməyə başlayın" at bounding box center [187, 340] width 118 height 25
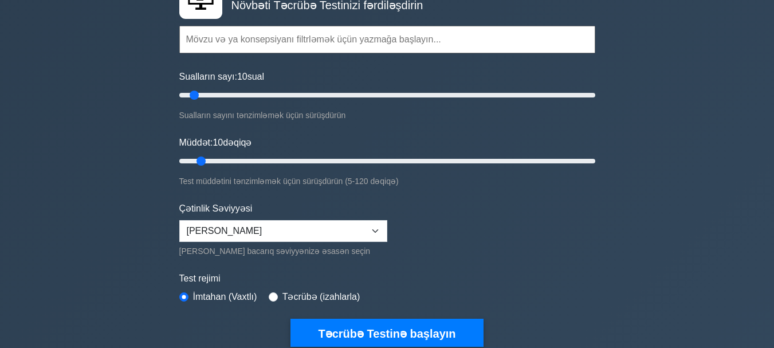
scroll to position [115, 0]
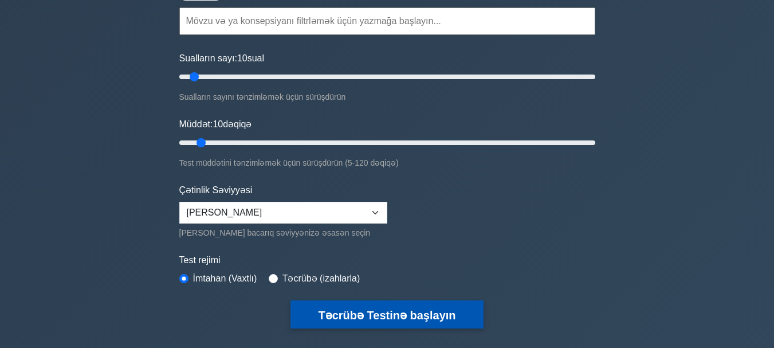
click at [354, 305] on button "Təcrübə Testinə başlayın" at bounding box center [387, 314] width 193 height 28
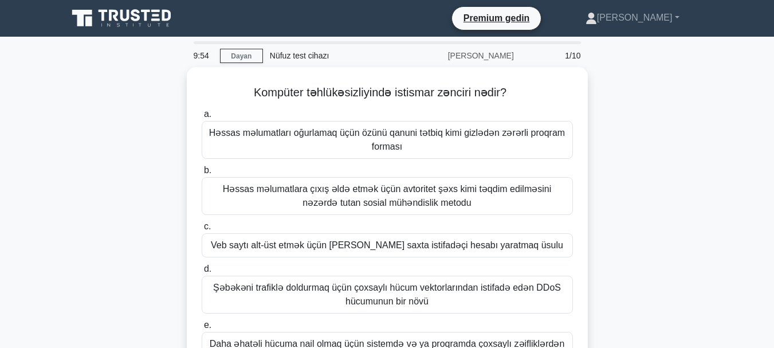
click at [654, 93] on div "Kompüter təhlükəsizliyində istismar zənciri nədir? .spinner_0XTQ{transform-orig…" at bounding box center [387, 261] width 653 height 389
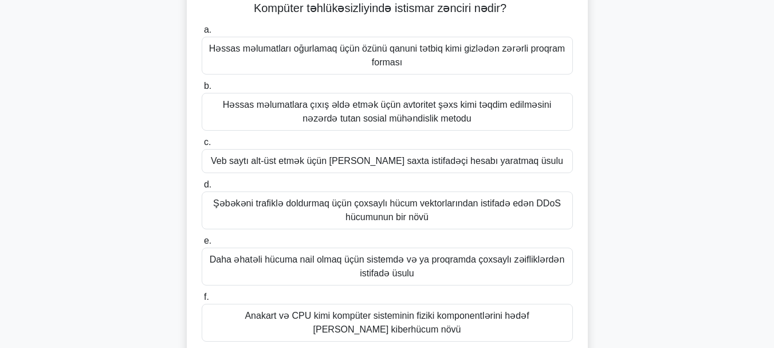
scroll to position [57, 0]
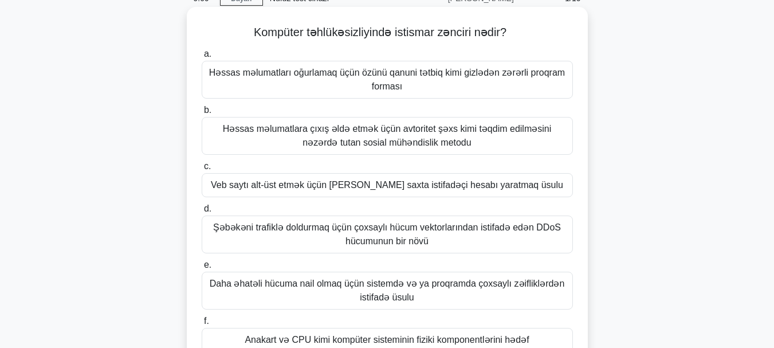
click at [498, 91] on font "Həssas məlumatları oğurlamaq üçün özünü qanuni tətbiq kimi gizlədən zərərli pro…" at bounding box center [387, 80] width 361 height 28
click at [202, 58] on input "a. Həssas məlumatları oğurlamaq üçün özünü qanuni tətbiq kimi gizlədən zərərli …" at bounding box center [202, 53] width 0 height 7
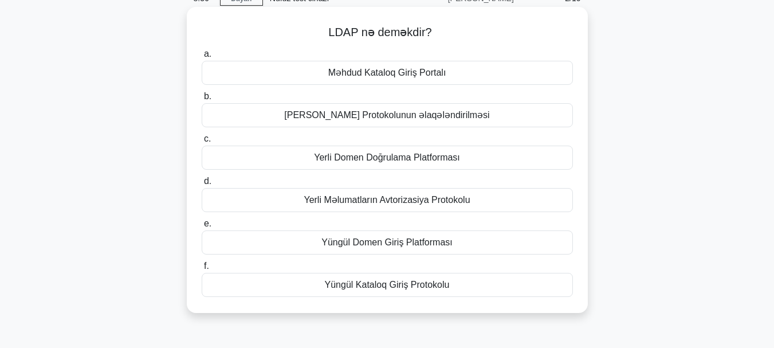
click at [481, 196] on div "Yerli Məlumatların Avtorizasiya Protokolu" at bounding box center [387, 200] width 371 height 24
click at [202, 185] on input "d. Yerli Məlumatların Avtorizasiya Protokolu" at bounding box center [202, 181] width 0 height 7
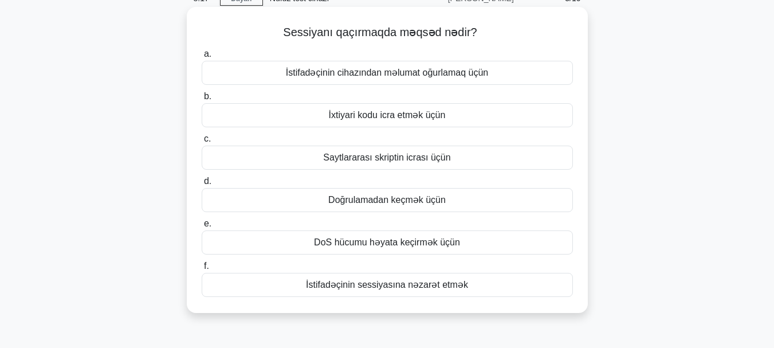
click at [481, 162] on div "Saytlararası skriptin icrası üçün" at bounding box center [387, 158] width 371 height 24
click at [202, 143] on input "c. Saytlararası skriptin icrası üçün" at bounding box center [202, 138] width 0 height 7
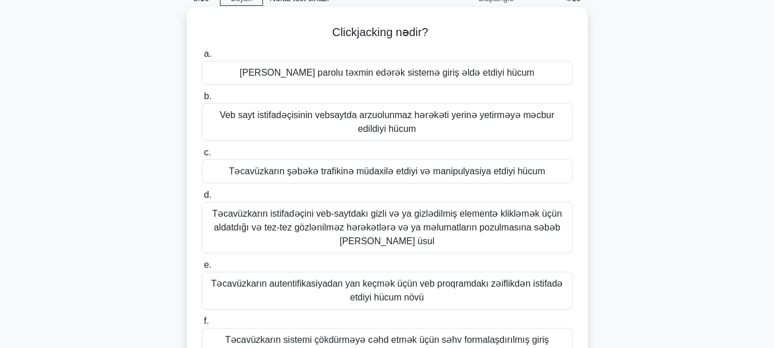
scroll to position [0, 0]
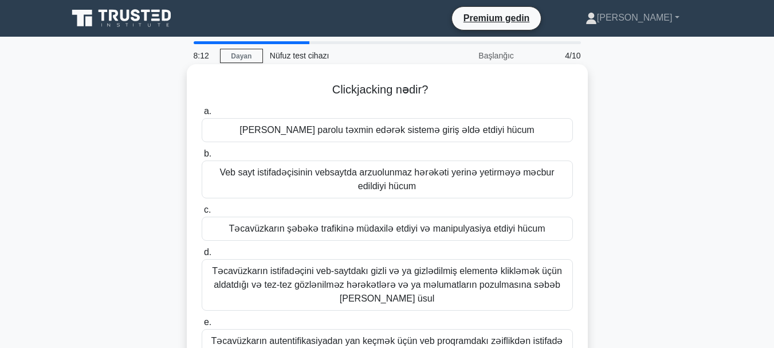
click at [455, 169] on font "Veb sayt istifadəçisinin vebsaytda arzuolunmaz hərəkəti yerinə yetirməyə məcbur…" at bounding box center [387, 178] width 335 height 23
click at [202, 158] on input "b. Veb sayt istifadəçisinin vebsaytda arzuolunmaz hərəkəti yerinə yetirməyə məc…" at bounding box center [202, 153] width 0 height 7
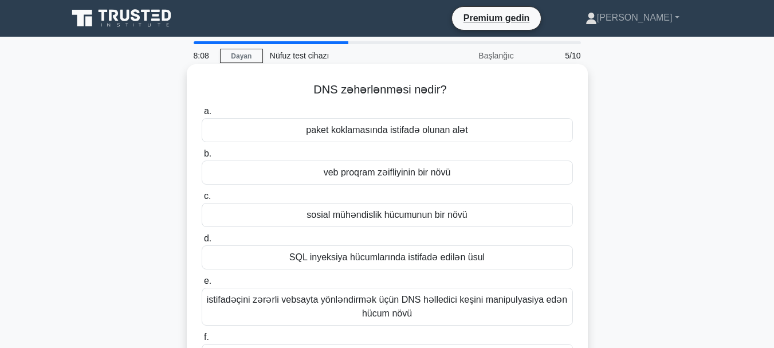
click at [445, 134] on font "paket koklamasında istifadə olunan alət" at bounding box center [387, 130] width 162 height 10
click at [202, 115] on input "a. paket koklamasında istifadə olunan alət" at bounding box center [202, 111] width 0 height 7
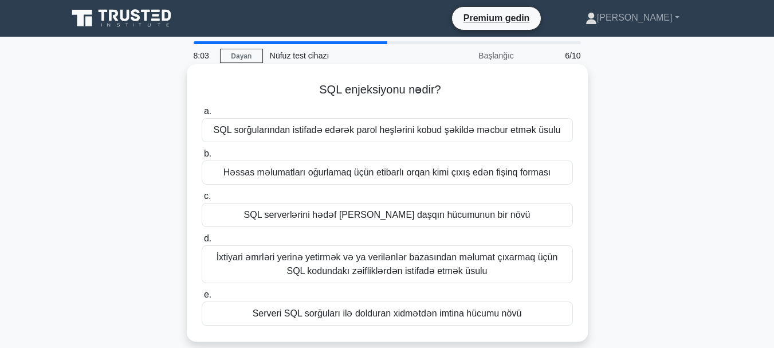
click at [461, 164] on div "Həssas məlumatları oğurlamaq üçün etibarlı orqan kimi çıxış edən fişinq forması" at bounding box center [387, 172] width 371 height 24
click at [202, 158] on input "b. Həssas məlumatları oğurlamaq üçün etibarlı orqan kimi çıxış edən fişinq form…" at bounding box center [202, 153] width 0 height 7
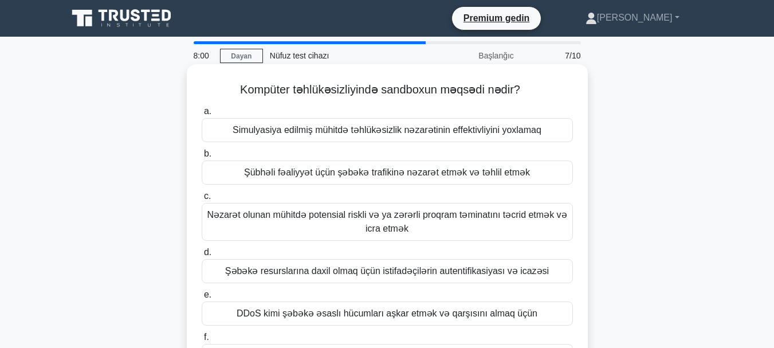
click at [388, 210] on font "Nəzarət olunan mühitdə potensial riskli və ya zərərli proqram təminatını təcrid…" at bounding box center [387, 221] width 360 height 23
click at [202, 200] on input "c. Nəzarət olunan mühitdə potensial riskli və ya zərərli proqram təminatını təc…" at bounding box center [202, 196] width 0 height 7
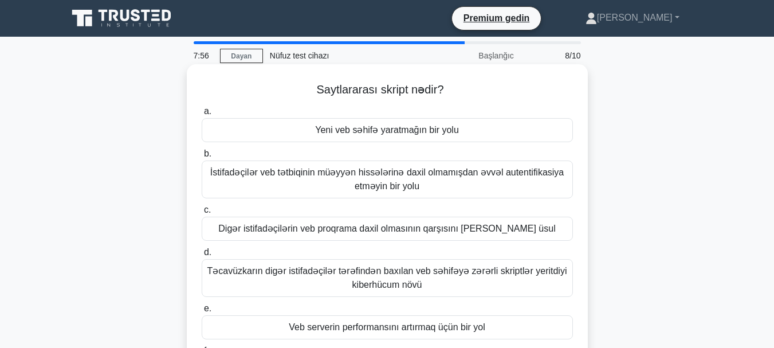
click at [377, 229] on font "Digər istifadəçilərin veb proqrama daxil olmasının qarşısını [PERSON_NAME] üsul" at bounding box center [386, 229] width 337 height 10
click at [202, 214] on input "c. Digər istifadəçilərin veb proqrama daxil olmasının qarşısını alan üsul" at bounding box center [202, 209] width 0 height 7
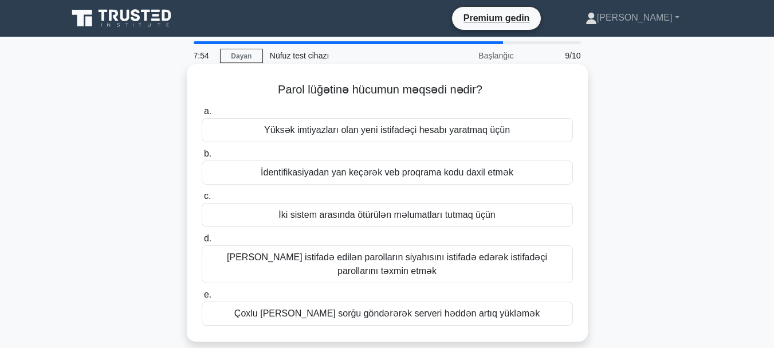
click at [411, 129] on font "Yüksək imtiyazları olan yeni istifadəçi hesabı yaratmaq üçün" at bounding box center [387, 130] width 246 height 10
click at [202, 115] on input "a. Yüksək imtiyazları olan yeni istifadəçi hesabı yaratmaq üçün" at bounding box center [202, 111] width 0 height 7
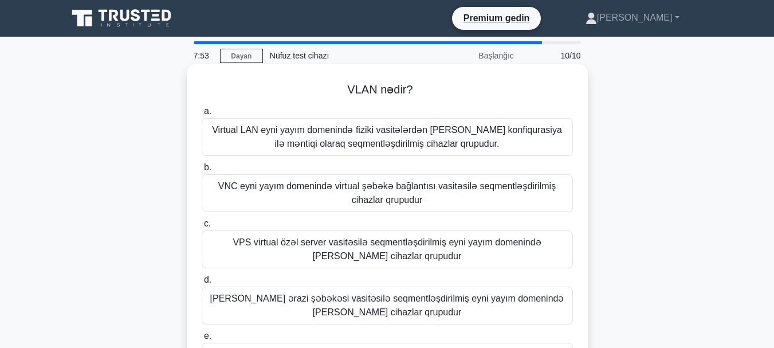
click at [374, 190] on font "VNC eyni yayım domenində virtual şəbəkə bağlantısı vasitəsilə seqmentləşdirilmi…" at bounding box center [387, 192] width 338 height 23
click at [202, 171] on input "b. VNC eyni yayım domenində virtual şəbəkə bağlantısı vasitəsilə seqmentləşdiri…" at bounding box center [202, 167] width 0 height 7
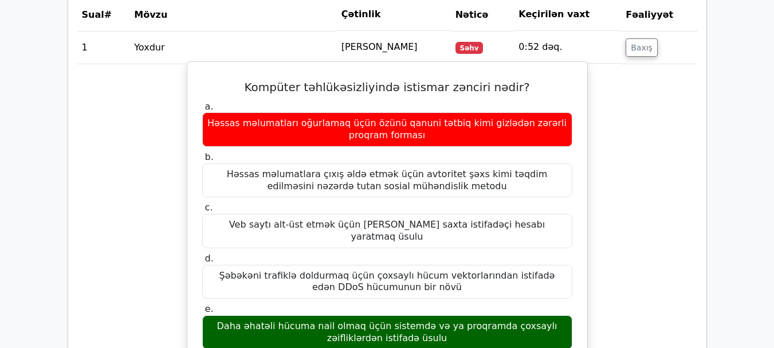
scroll to position [860, 0]
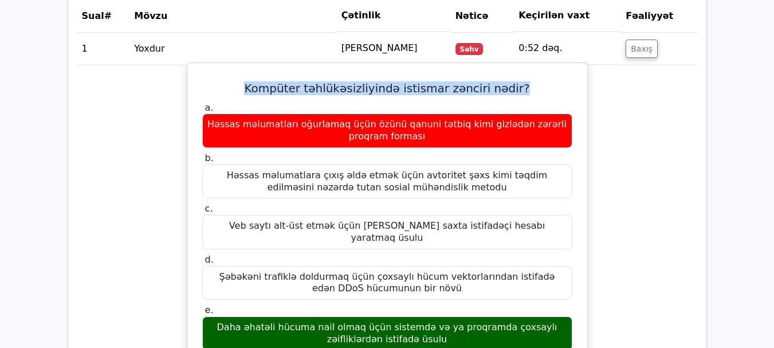
drag, startPoint x: 261, startPoint y: 88, endPoint x: 520, endPoint y: 92, distance: 258.5
click at [520, 92] on h5 "Kompüter təhlükəsizliyində istismar zənciri nədir?" at bounding box center [387, 88] width 373 height 14
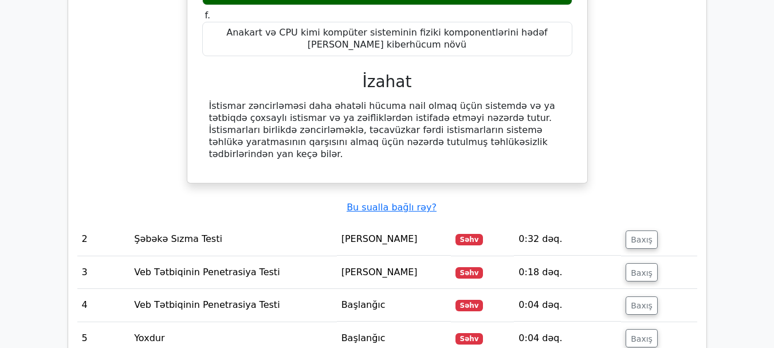
scroll to position [1376, 0]
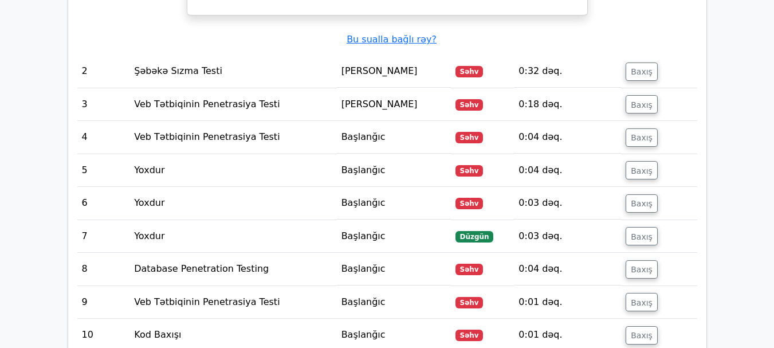
click at [226, 55] on td "Şəbəkə Sızma Testi" at bounding box center [233, 71] width 207 height 33
click at [634, 67] on font "Baxış" at bounding box center [642, 71] width 22 height 9
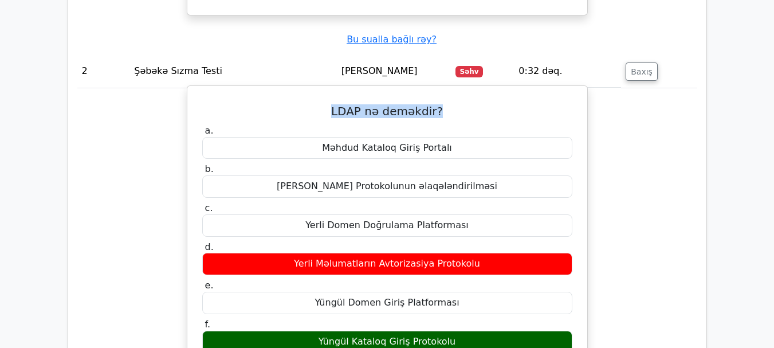
drag, startPoint x: 336, startPoint y: 89, endPoint x: 448, endPoint y: 89, distance: 111.8
click at [448, 104] on h5 "LDAP nə deməkdir?" at bounding box center [387, 111] width 373 height 14
copy font "LDAP nə deməkdir?"
drag, startPoint x: 387, startPoint y: 102, endPoint x: 405, endPoint y: 100, distance: 17.9
click at [388, 123] on div "a. Məhdud Kataloq Giriş Portalı [PERSON_NAME] Doğrulama Protokolunun əlaqələndi…" at bounding box center [387, 239] width 384 height 233
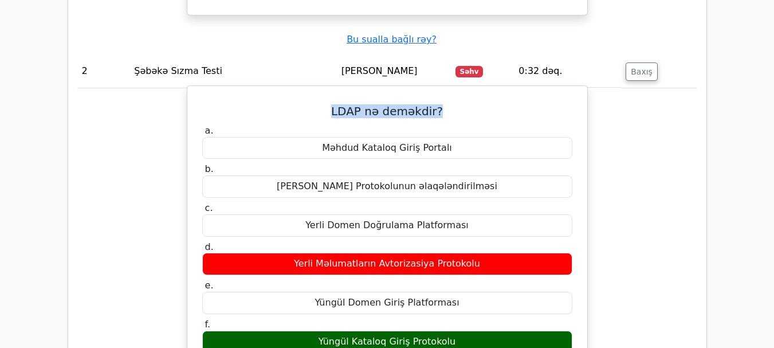
drag, startPoint x: 434, startPoint y: 85, endPoint x: 334, endPoint y: 91, distance: 100.5
click at [334, 104] on h5 "LDAP nə deməkdir?" at bounding box center [387, 111] width 373 height 14
copy font "LDAP nə deməkdir?"
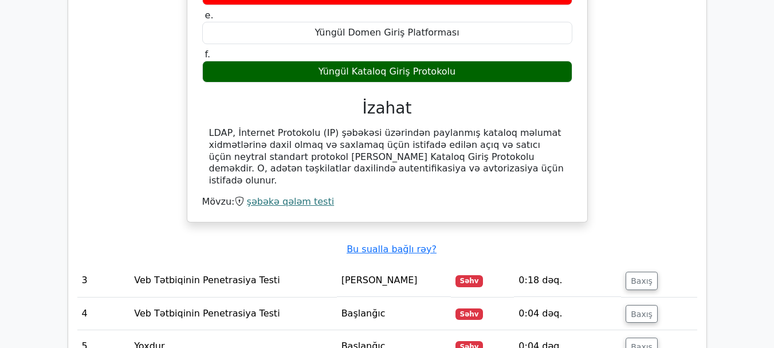
scroll to position [1719, 0]
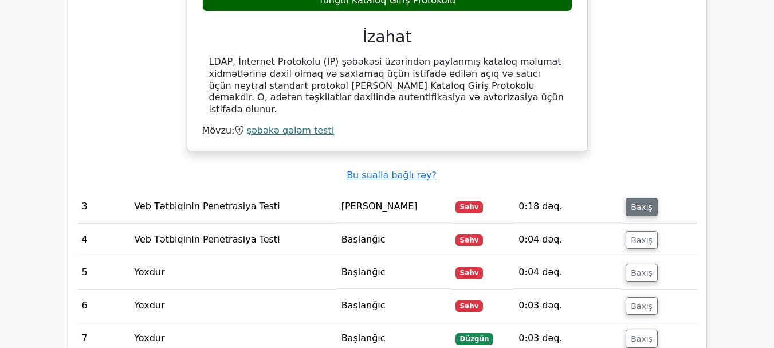
click at [639, 202] on font "Baxış" at bounding box center [642, 206] width 22 height 9
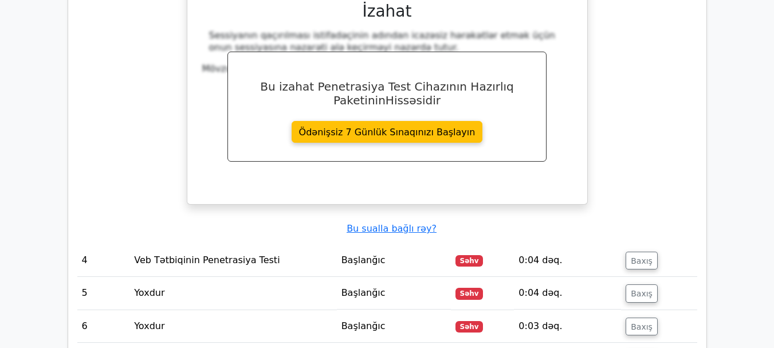
scroll to position [2235, 0]
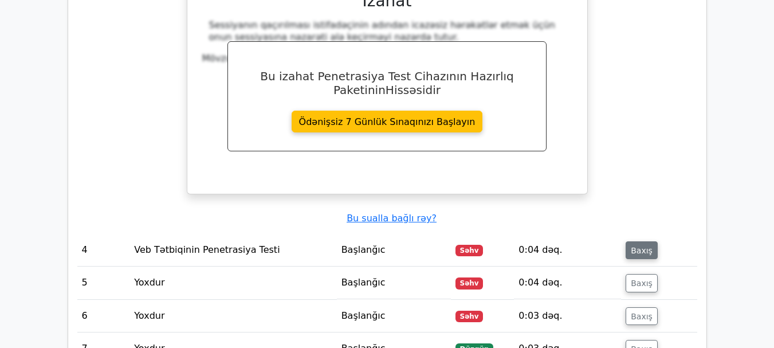
click at [631, 245] on font "Baxış" at bounding box center [642, 249] width 22 height 9
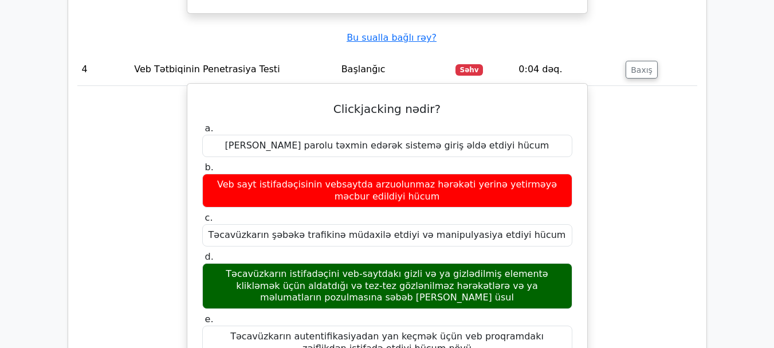
scroll to position [2350, 0]
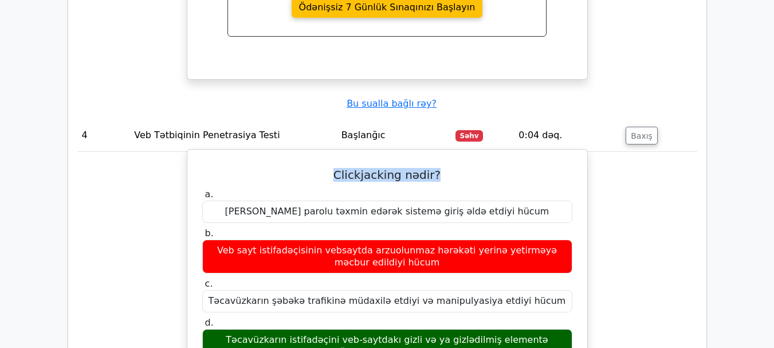
drag, startPoint x: 341, startPoint y: 142, endPoint x: 438, endPoint y: 140, distance: 96.9
click at [438, 168] on h5 "Clickjacking nədir?" at bounding box center [387, 175] width 373 height 14
copy font "Clickjacking nədir?"
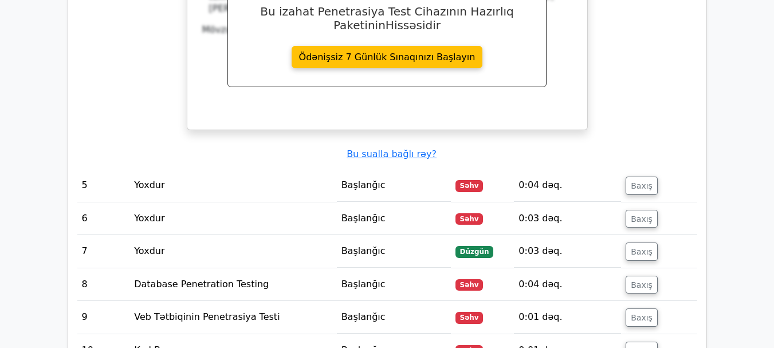
scroll to position [2923, 0]
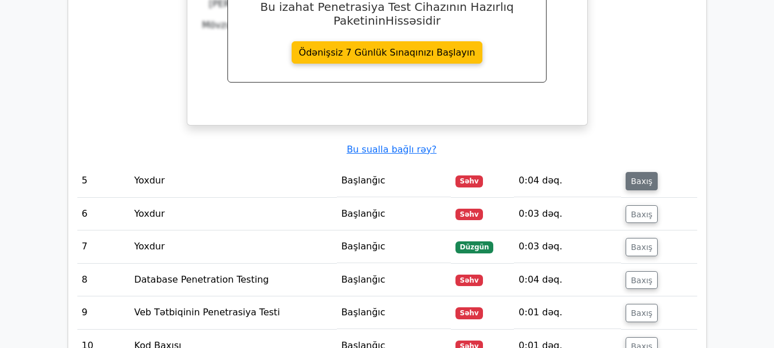
click at [632, 177] on font "Baxış" at bounding box center [642, 181] width 22 height 9
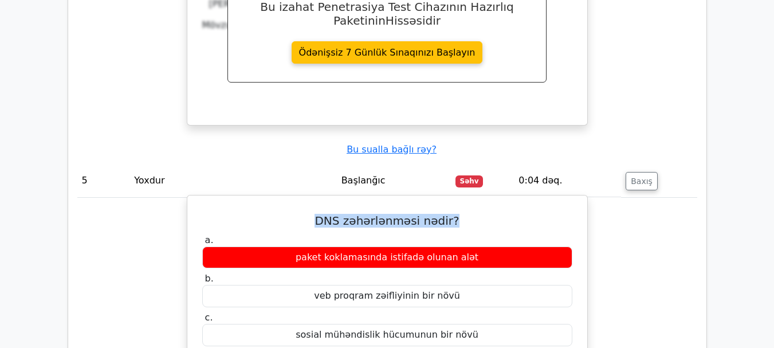
drag, startPoint x: 323, startPoint y: 186, endPoint x: 459, endPoint y: 186, distance: 135.8
click at [459, 214] on h5 "DNS zəhərlənməsi nədir?" at bounding box center [387, 221] width 373 height 14
copy font "DNS zəhərlənməsi nədir?"
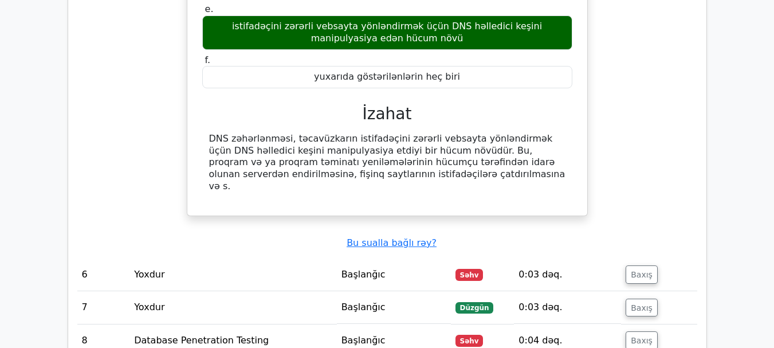
scroll to position [3439, 0]
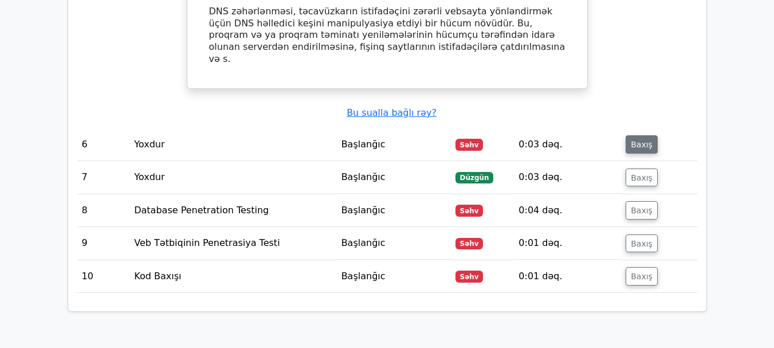
click at [631, 140] on font "Baxış" at bounding box center [642, 144] width 22 height 9
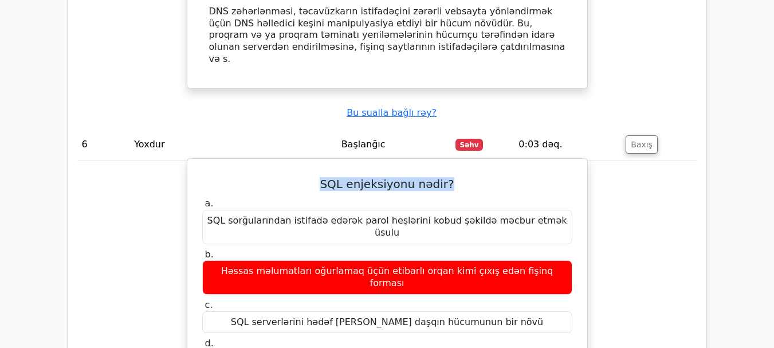
drag, startPoint x: 327, startPoint y: 137, endPoint x: 469, endPoint y: 139, distance: 142.2
click at [469, 177] on h5 "SQL enjeksiyonu nədir?" at bounding box center [387, 184] width 373 height 14
copy font "SQL enjeksiyonu nədir?"
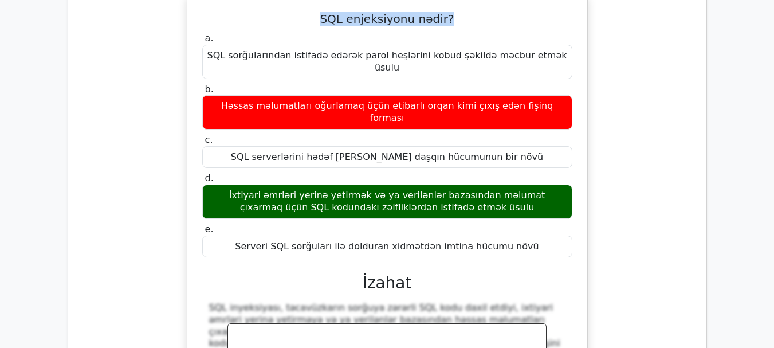
scroll to position [3783, 0]
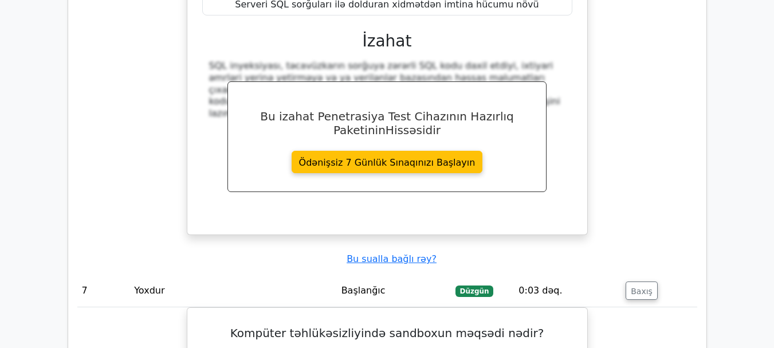
scroll to position [3955, 0]
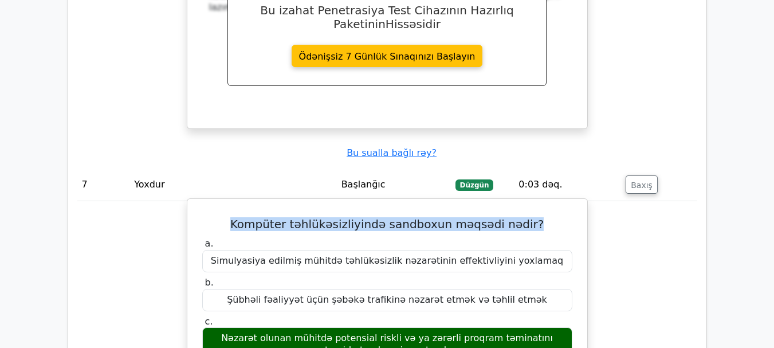
drag, startPoint x: 248, startPoint y: 154, endPoint x: 529, endPoint y: 152, distance: 280.9
click at [529, 217] on font "Kompüter təhlükəsizliyində sandboxun məqsədi nədir?" at bounding box center [387, 224] width 314 height 14
copy font "Kompüter təhlükəsizliyində sandboxun məqsədi nədir?"
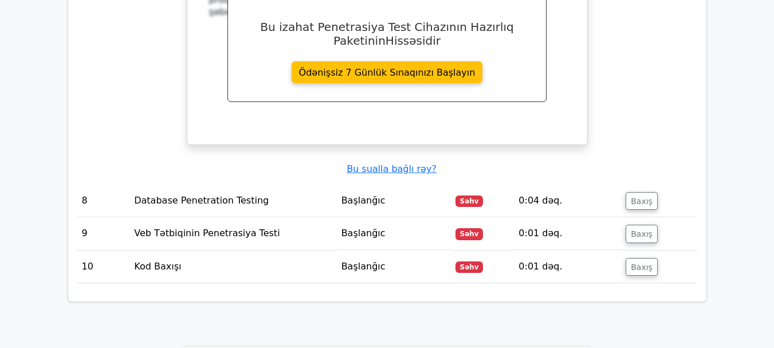
scroll to position [4528, 0]
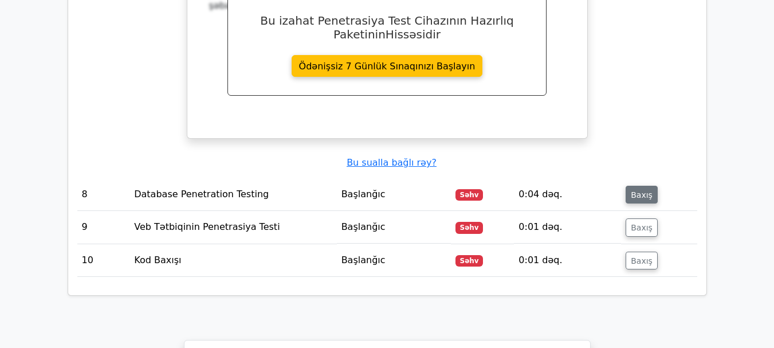
click at [633, 190] on font "Baxış" at bounding box center [642, 194] width 22 height 9
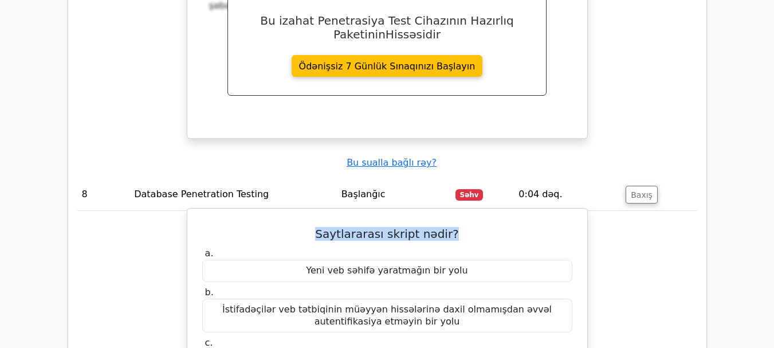
drag, startPoint x: 324, startPoint y: 152, endPoint x: 464, endPoint y: 152, distance: 140.4
click at [464, 227] on h5 "Saytlararası skript nədir?" at bounding box center [387, 234] width 373 height 14
copy font "Saytlararası skript nədir?"
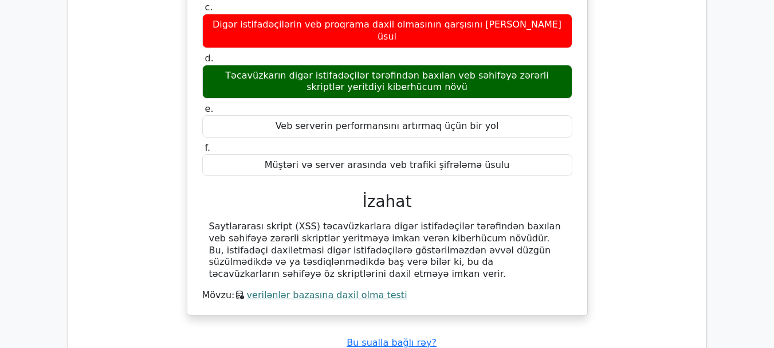
scroll to position [4929, 0]
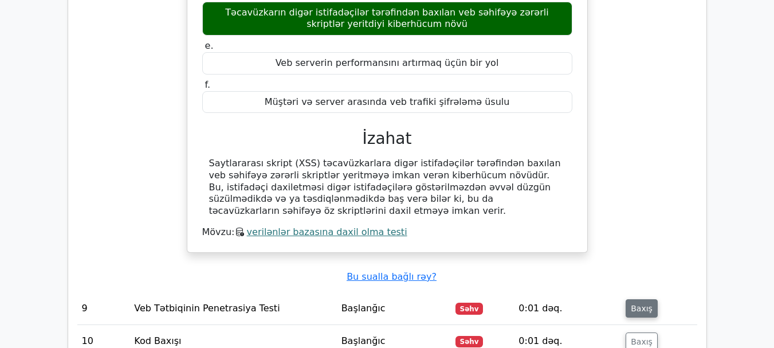
click at [633, 304] on font "Baxış" at bounding box center [642, 308] width 22 height 9
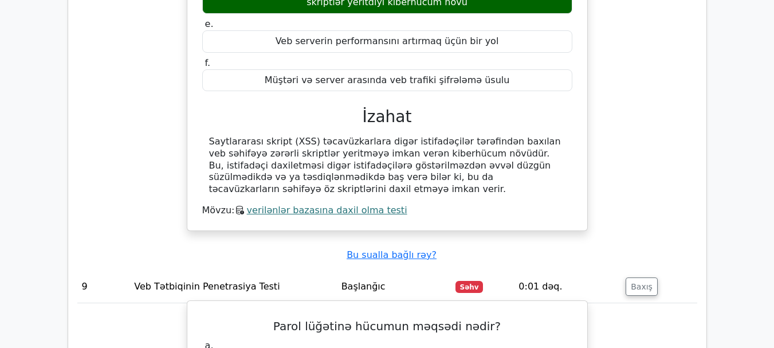
scroll to position [4987, 0]
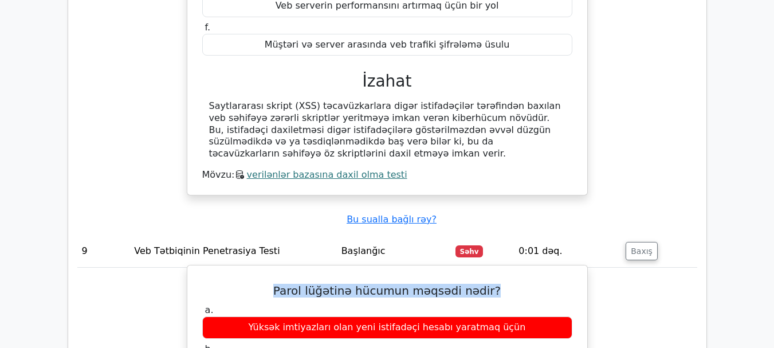
drag, startPoint x: 283, startPoint y: 184, endPoint x: 492, endPoint y: 183, distance: 209.2
click at [492, 284] on h5 "Parol lüğətinə hücumun məqsədi nədir?" at bounding box center [387, 291] width 373 height 14
copy font "Parol lüğətinə hücumun məqsədi nədir?"
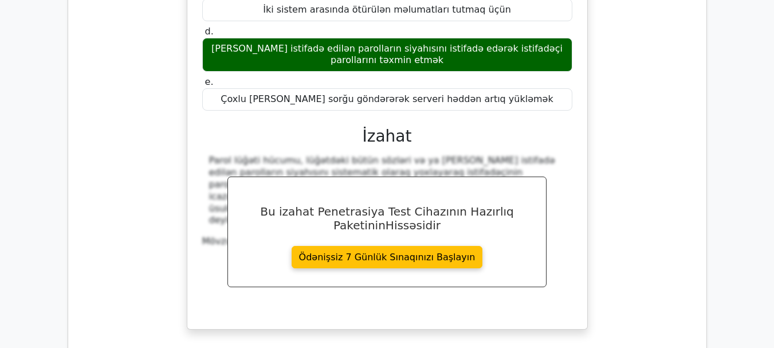
scroll to position [5502, 0]
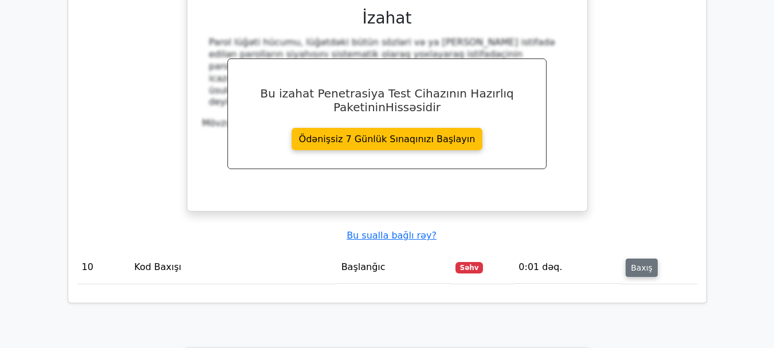
click at [635, 263] on font "Baxış" at bounding box center [642, 267] width 22 height 9
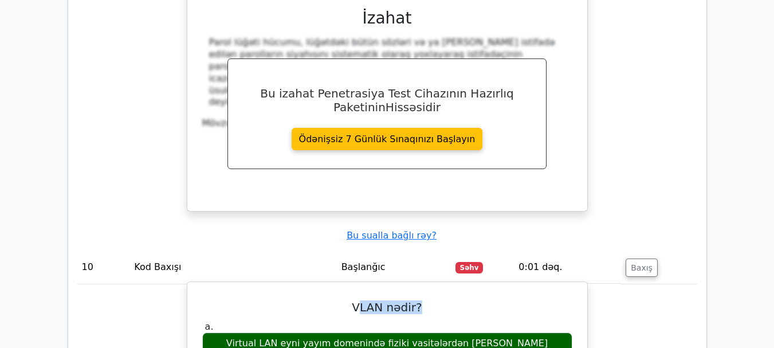
drag, startPoint x: 360, startPoint y: 201, endPoint x: 440, endPoint y: 190, distance: 81.0
copy font "LAN nədir?"
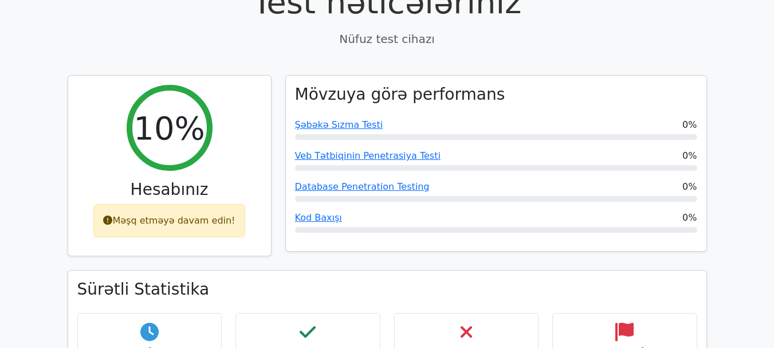
scroll to position [0, 0]
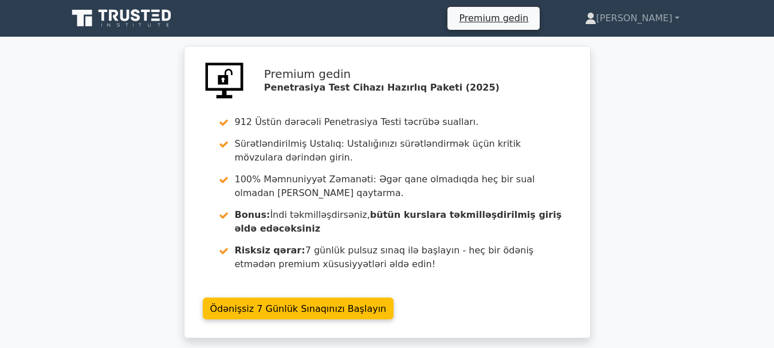
click at [136, 6] on link at bounding box center [123, 19] width 110 height 28
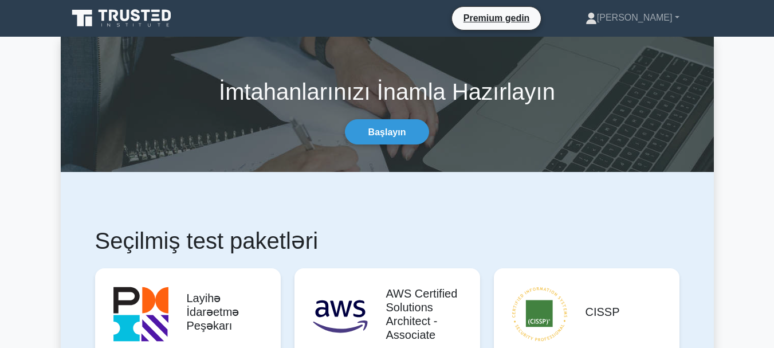
click at [139, 7] on link at bounding box center [123, 19] width 110 height 28
